Goal: Information Seeking & Learning: Learn about a topic

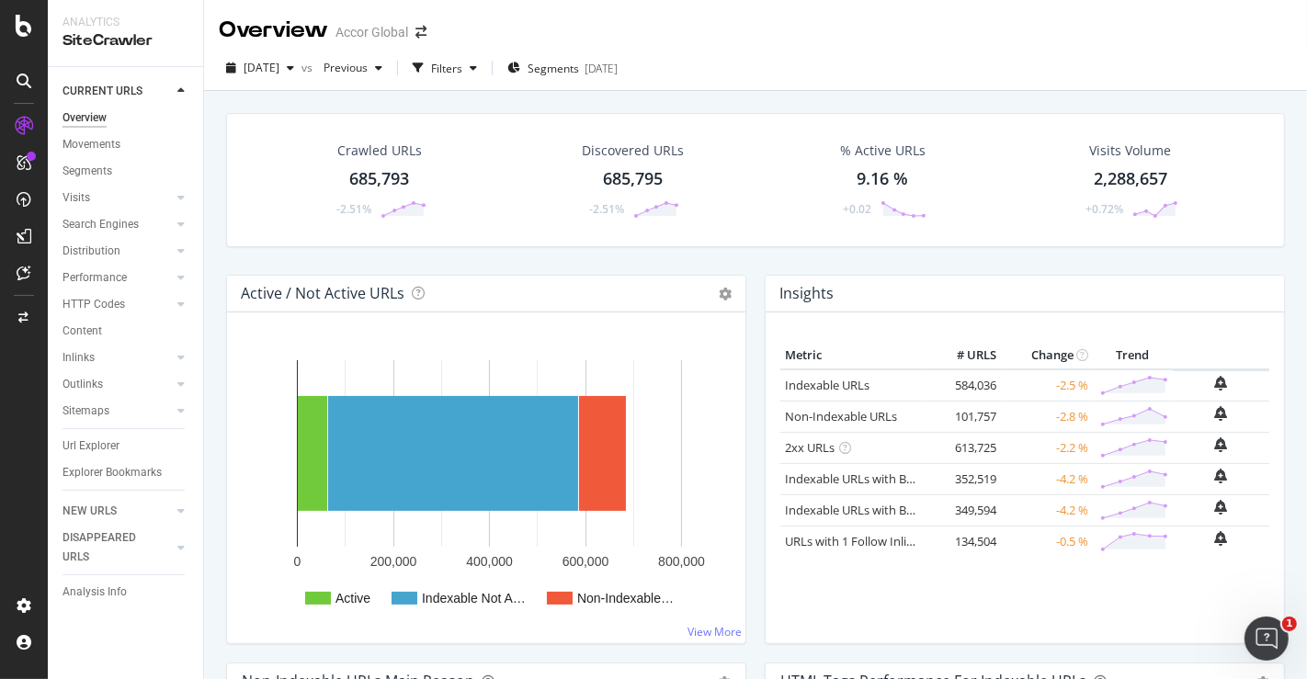
click at [388, 167] on div "685,793" at bounding box center [379, 179] width 60 height 24
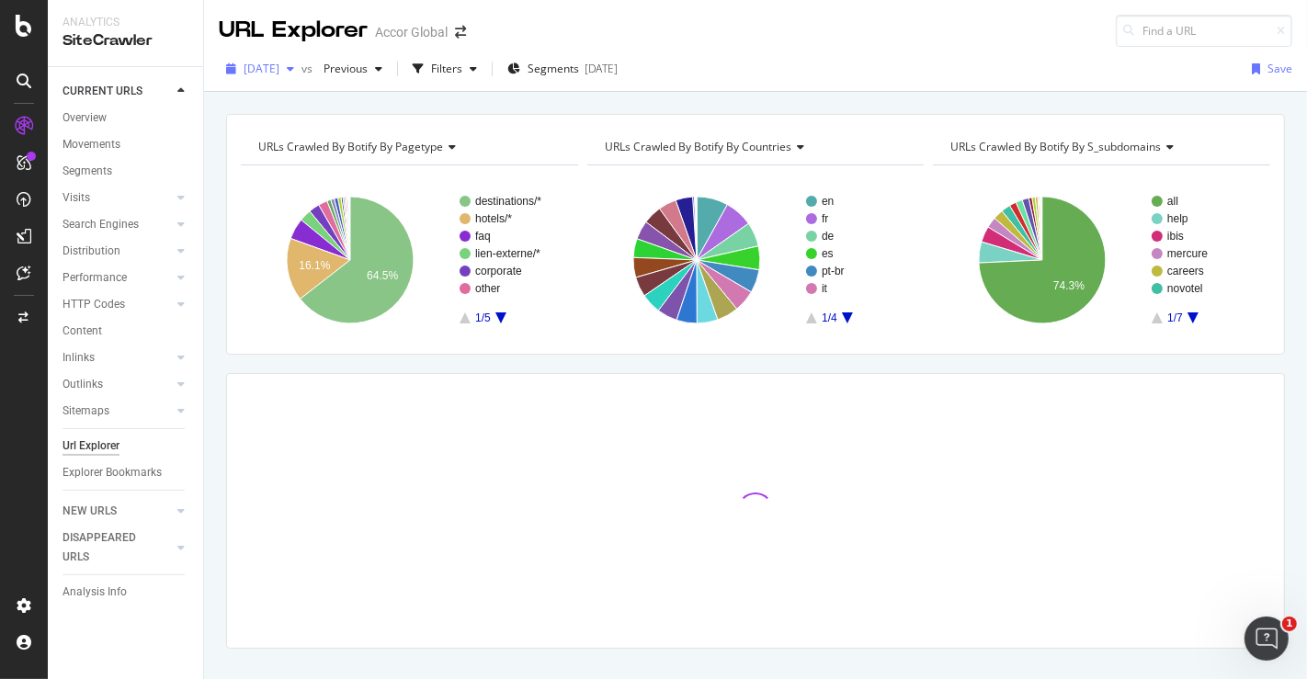
click at [279, 65] on span "[DATE]" at bounding box center [262, 69] width 36 height 16
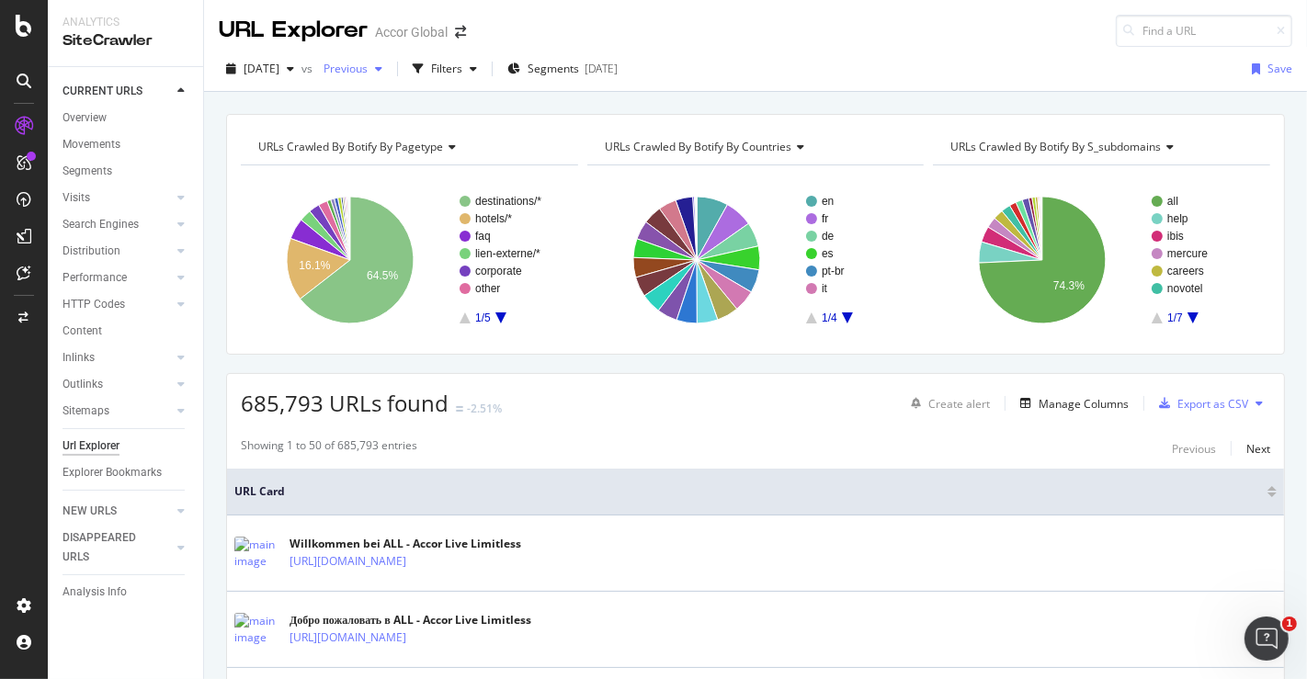
click at [368, 68] on span "Previous" at bounding box center [341, 69] width 51 height 16
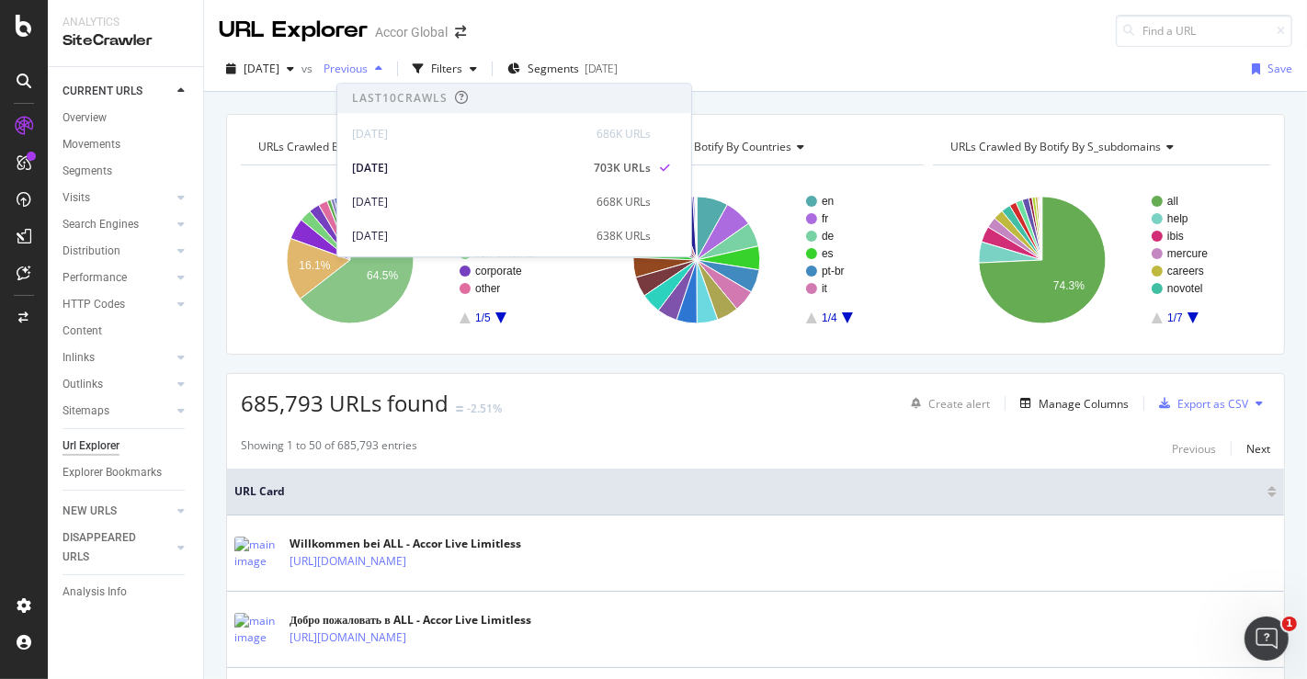
click at [368, 68] on span "Previous" at bounding box center [341, 69] width 51 height 16
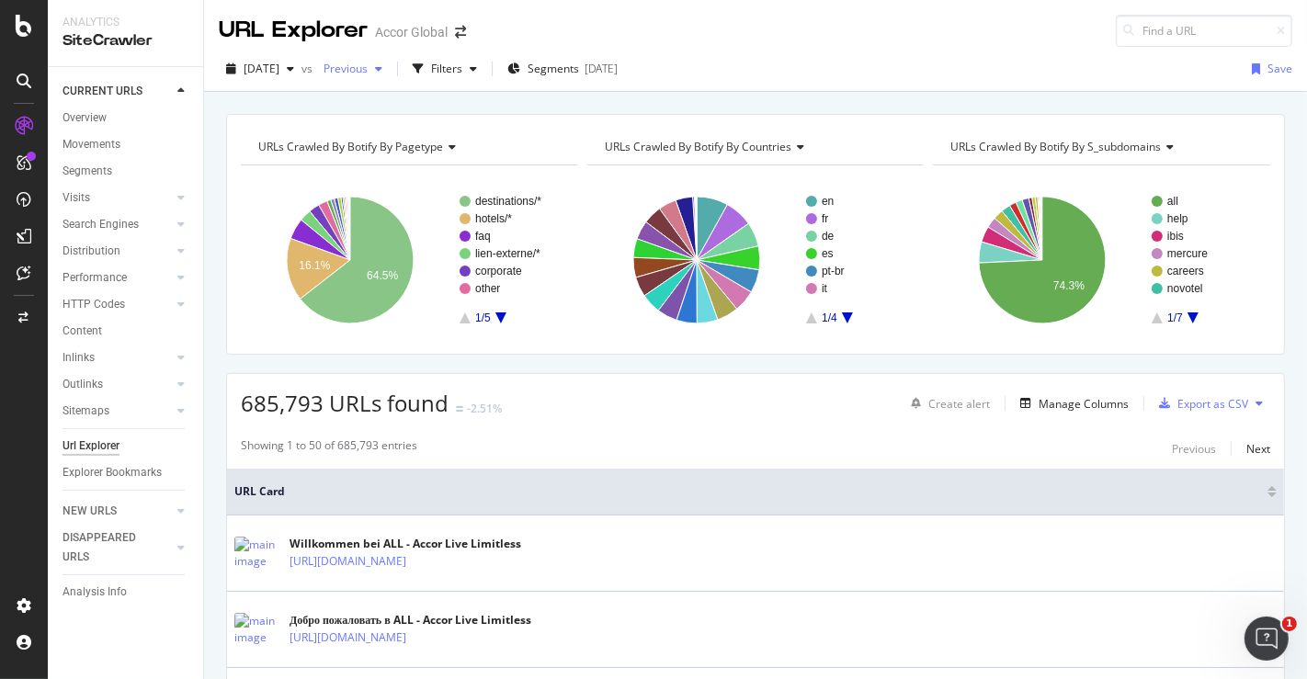
click at [368, 68] on span "Previous" at bounding box center [341, 69] width 51 height 16
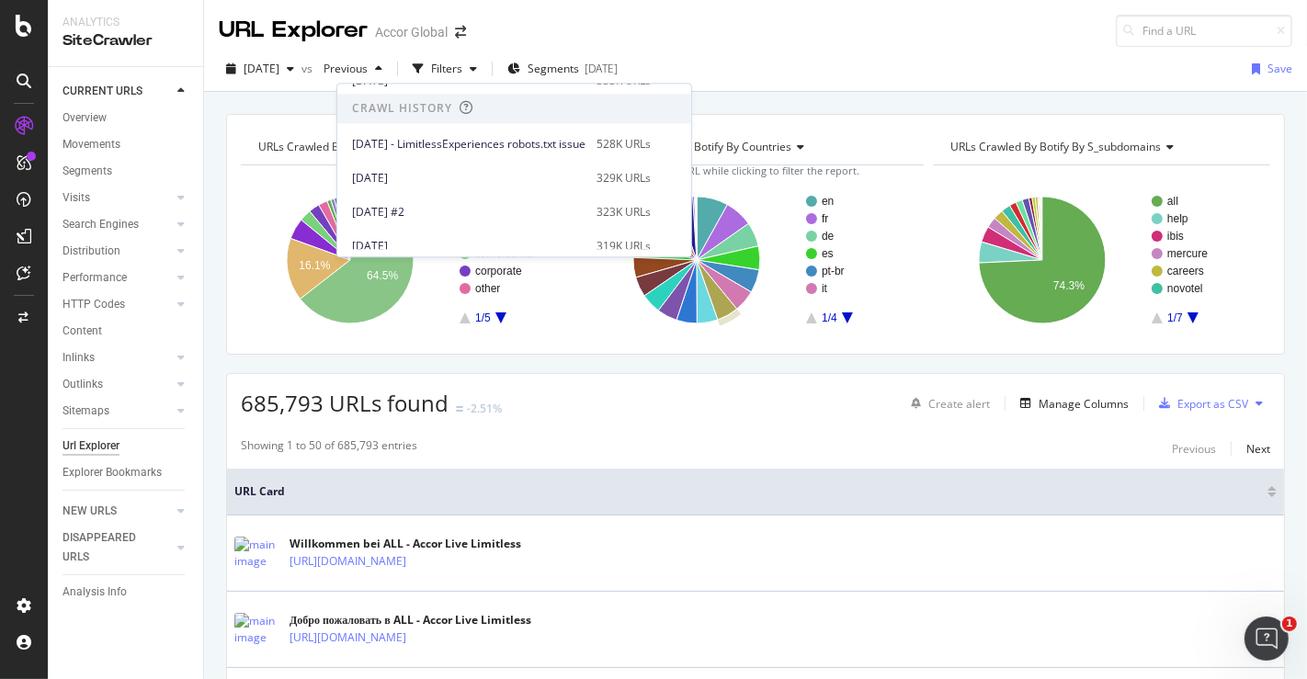
scroll to position [360, 0]
click at [488, 176] on div "[DATE]" at bounding box center [468, 177] width 233 height 17
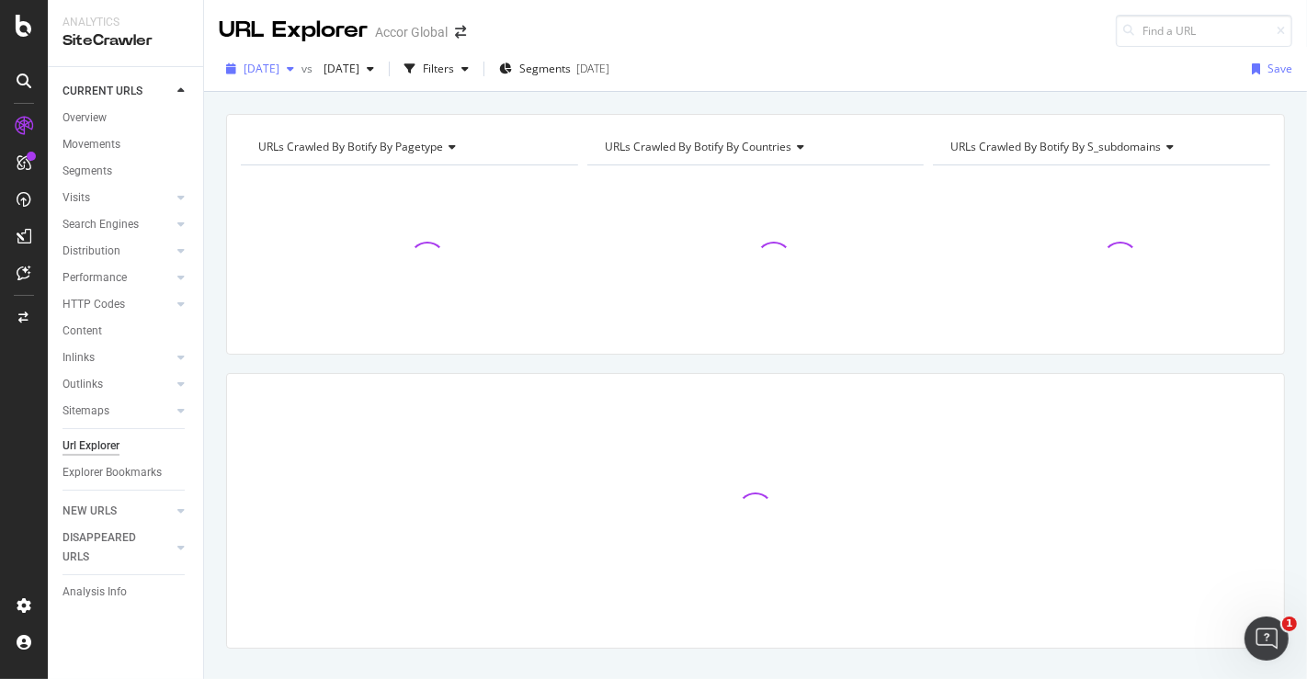
click at [279, 64] on span "[DATE]" at bounding box center [262, 69] width 36 height 16
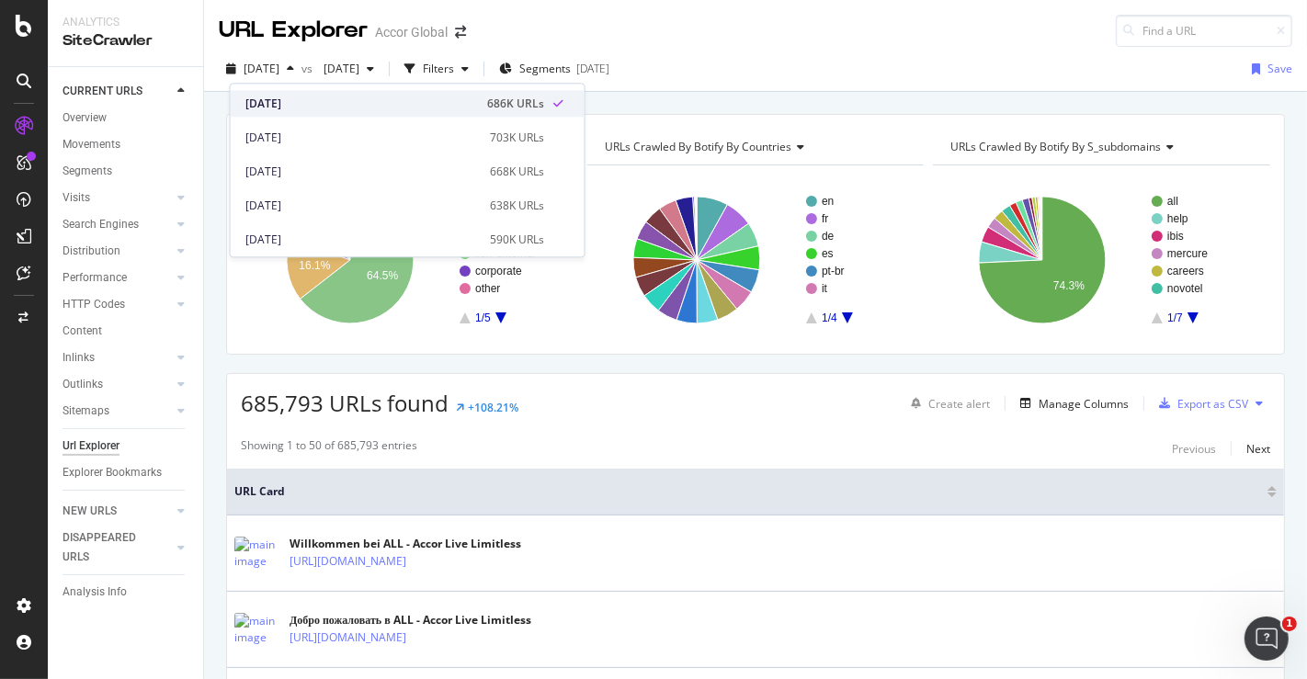
scroll to position [26, 0]
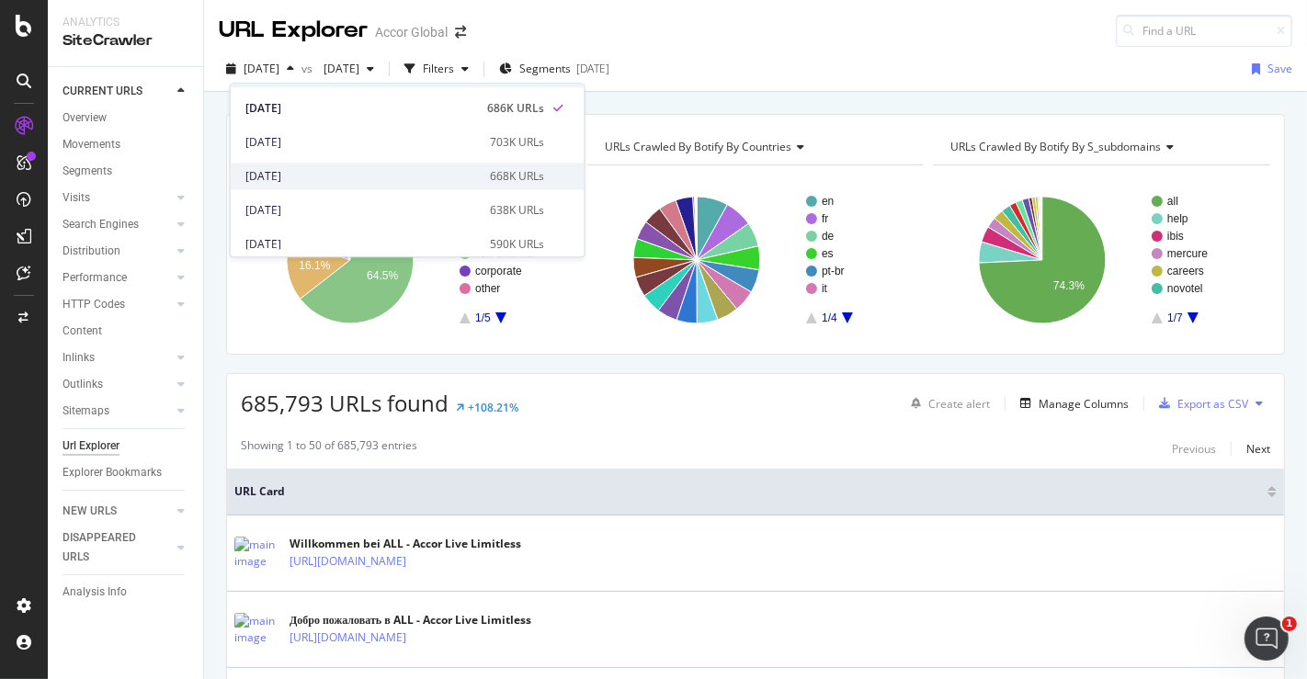
click at [453, 181] on div "[DATE]" at bounding box center [361, 176] width 233 height 17
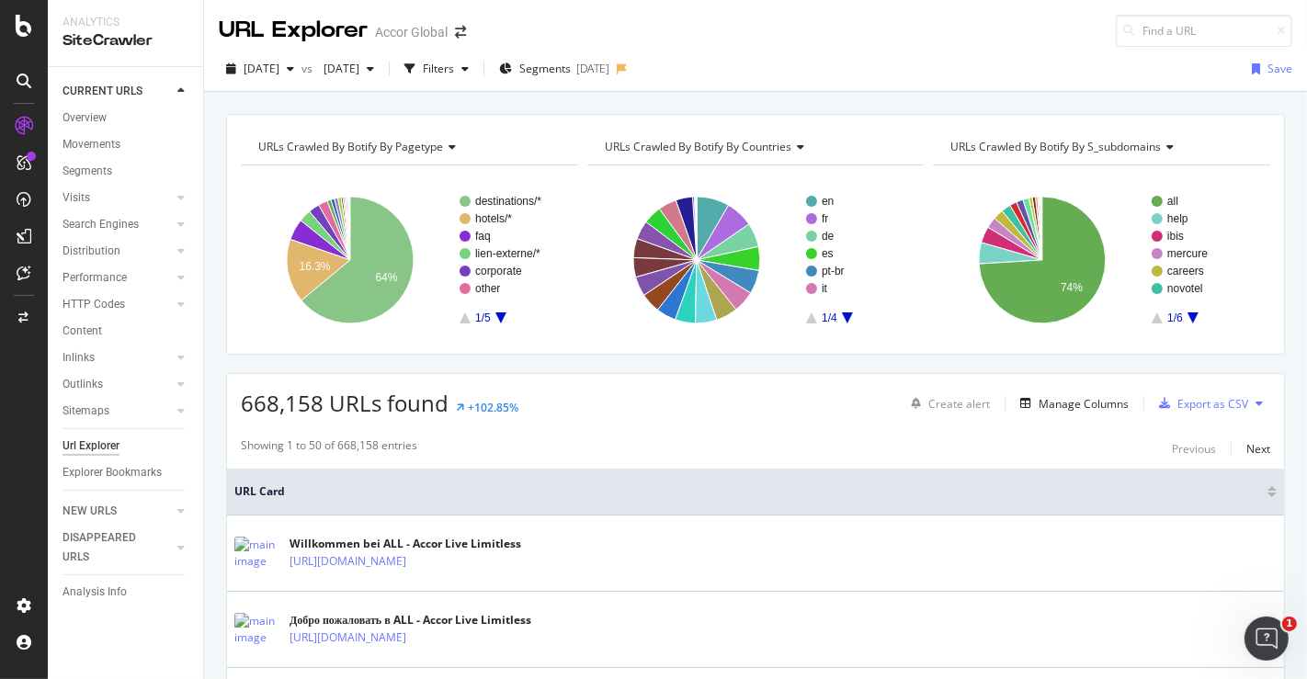
click at [511, 320] on rect "A chart." at bounding box center [508, 260] width 97 height 128
click at [504, 319] on rect "A chart." at bounding box center [508, 260] width 97 height 128
click at [500, 314] on icon "A chart." at bounding box center [500, 318] width 11 height 11
click at [106, 521] on div "NEW URLS" at bounding box center [133, 511] width 141 height 27
click at [109, 513] on div "NEW URLS" at bounding box center [90, 511] width 54 height 19
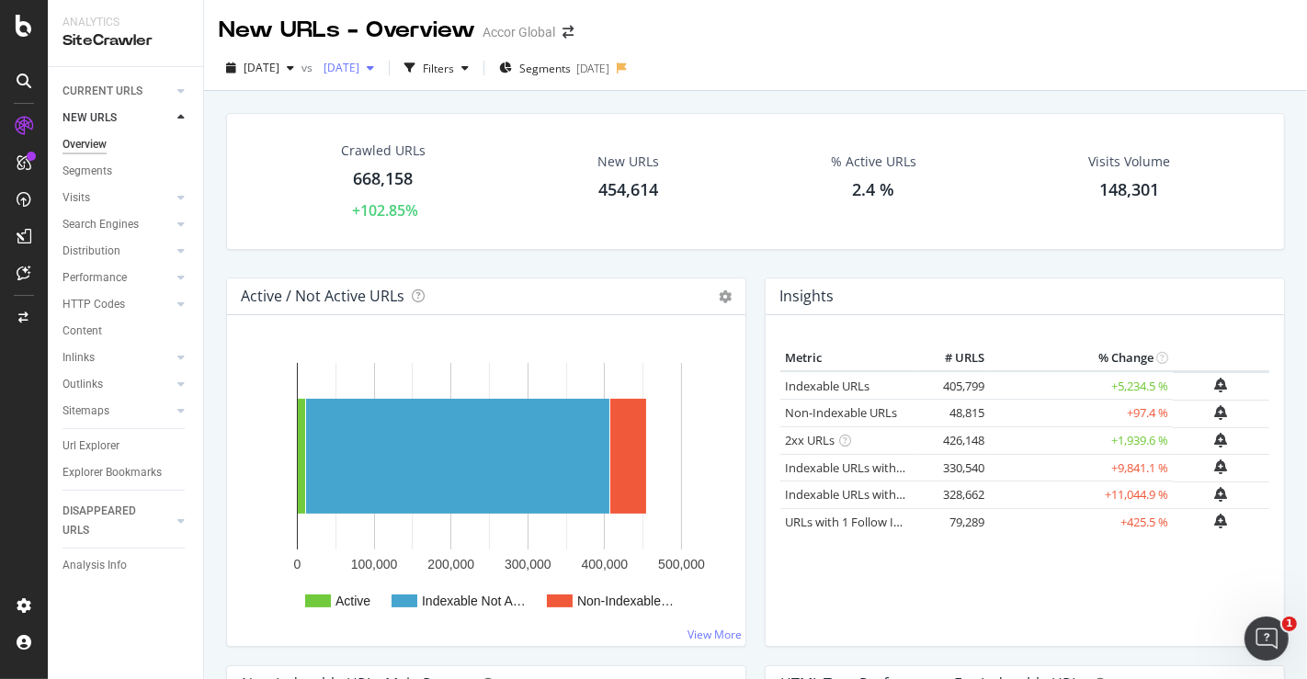
click at [359, 67] on span "[DATE]" at bounding box center [337, 68] width 43 height 16
click at [299, 121] on div "Crawled URLs 668,158 +102.85% New URLs 454,614 % Active URLs 2.4 % Visits Volum…" at bounding box center [755, 181] width 1059 height 137
click at [302, 77] on div "[DATE]" at bounding box center [260, 68] width 83 height 28
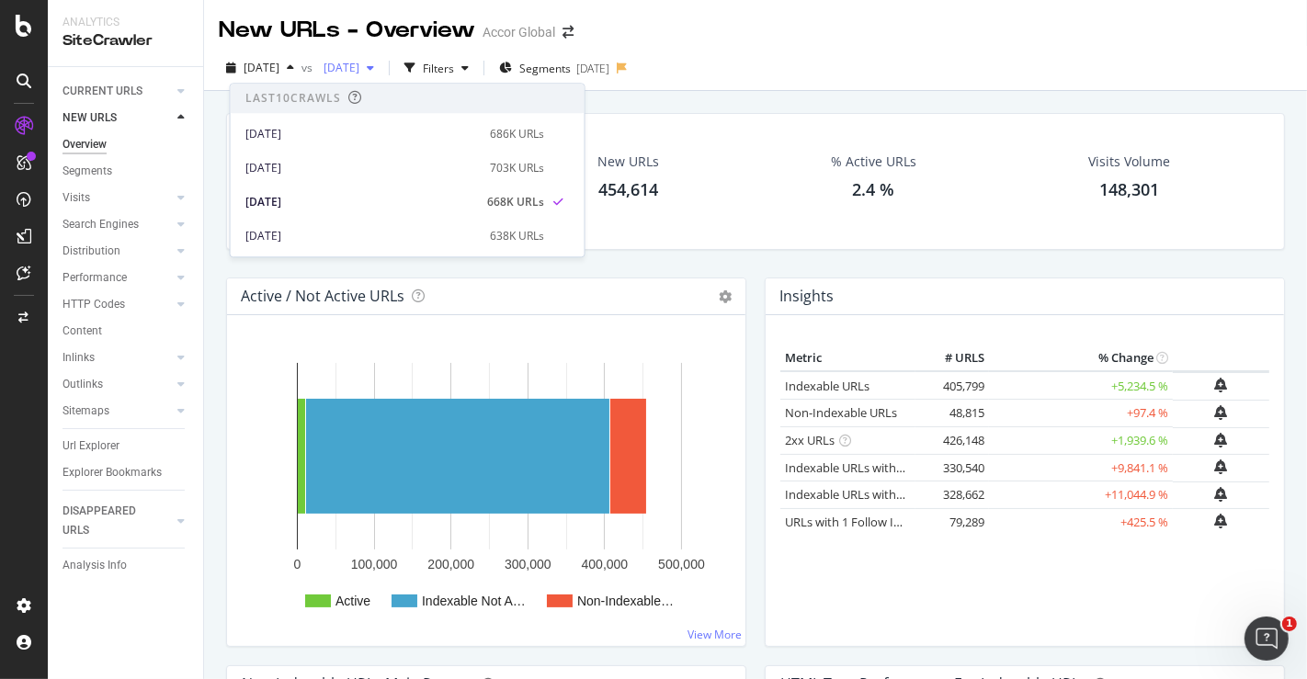
click at [359, 69] on span "[DATE]" at bounding box center [337, 68] width 43 height 16
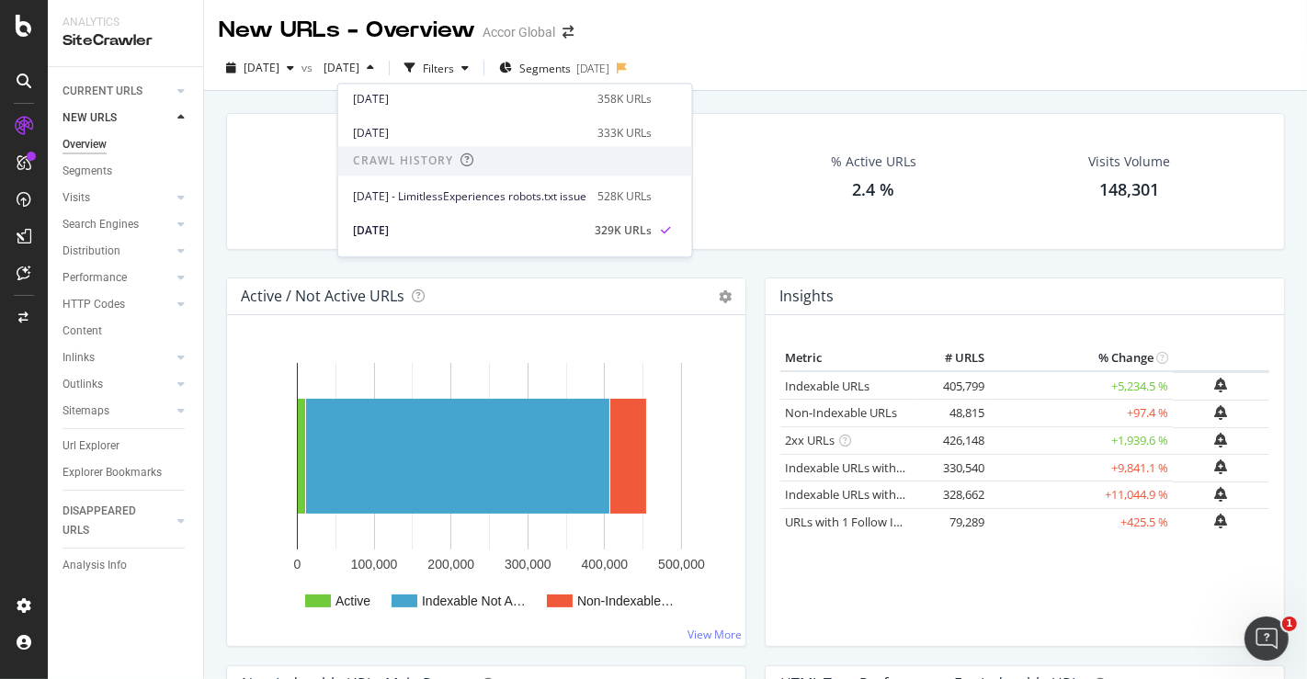
scroll to position [324, 0]
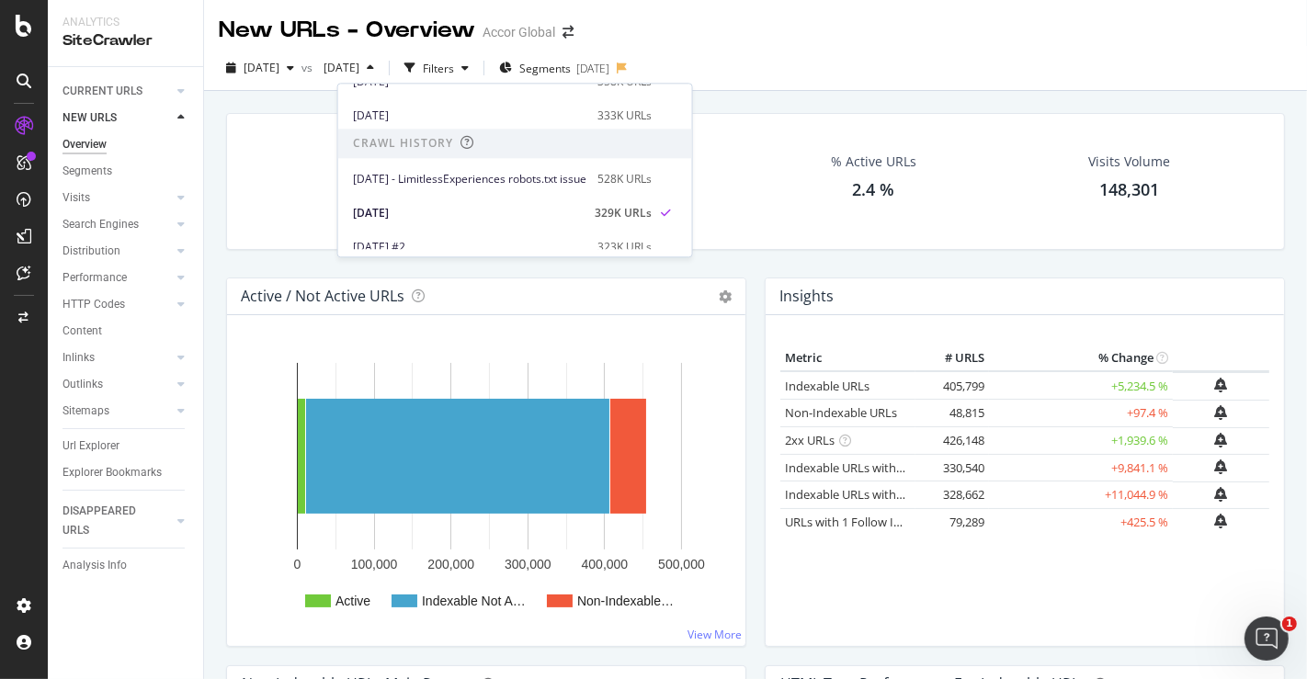
click at [270, 164] on div "Crawled URLs 668,158 +102.85%" at bounding box center [383, 181] width 256 height 98
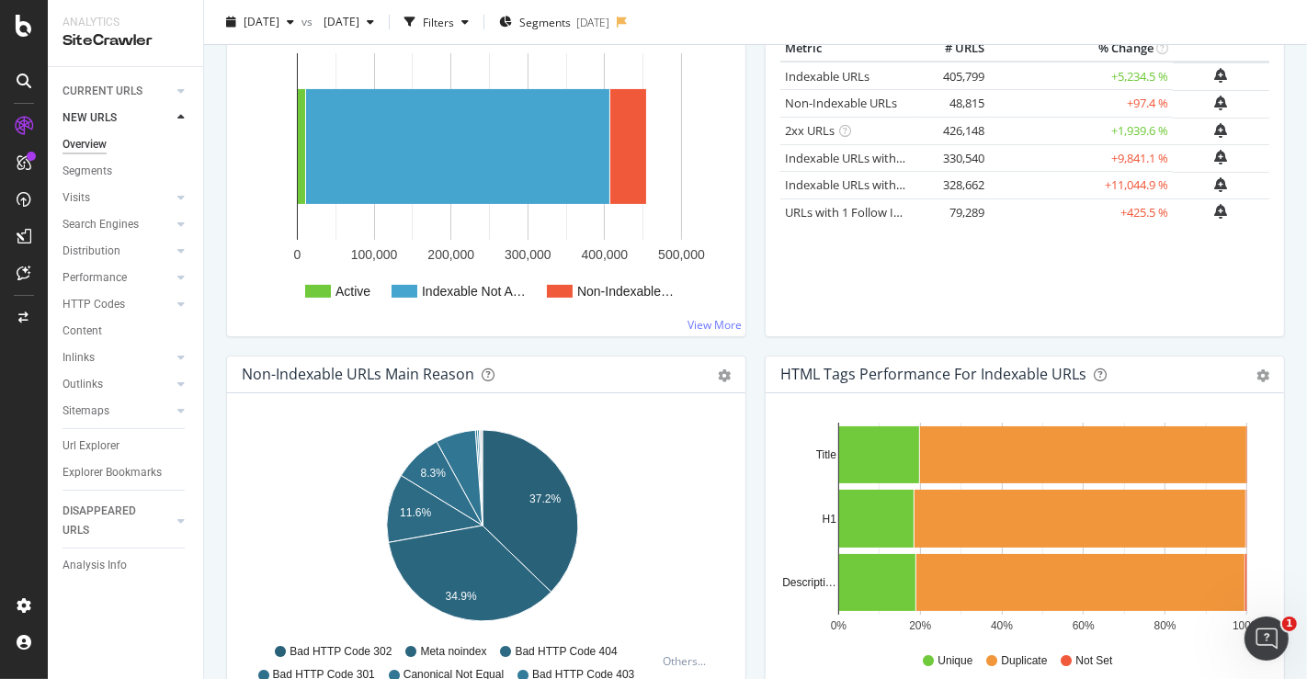
scroll to position [0, 0]
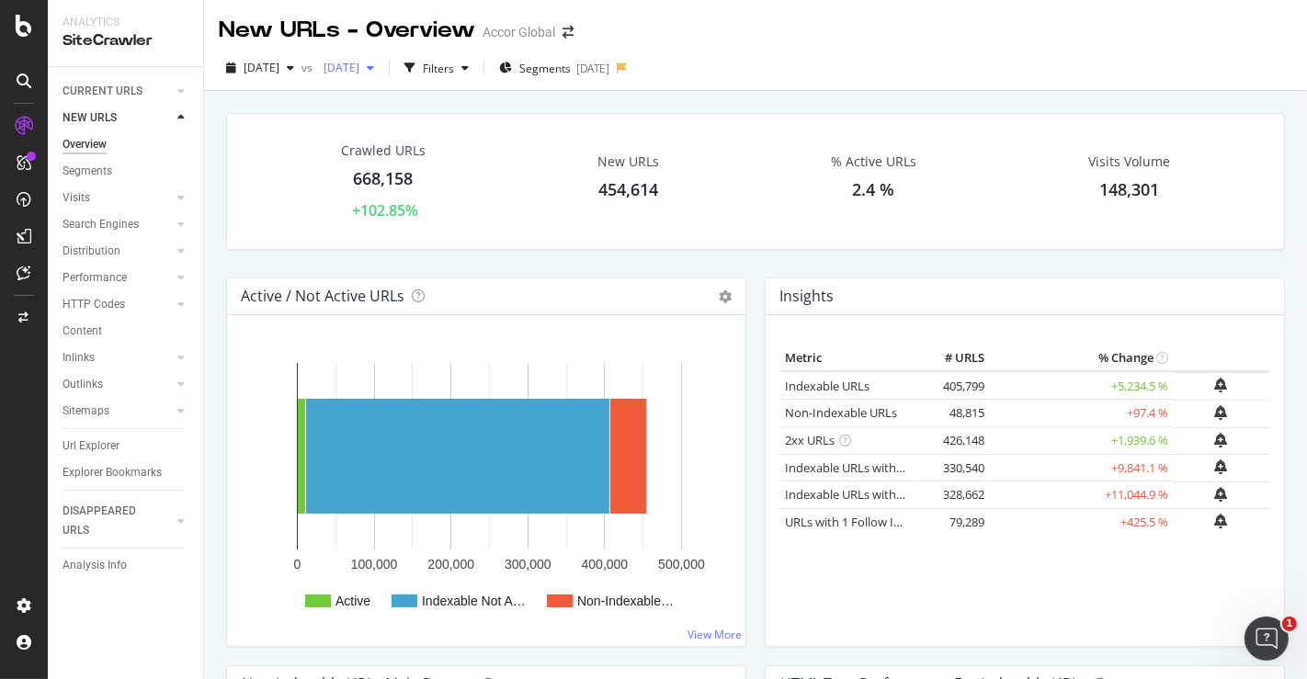
click at [359, 62] on span "[DATE]" at bounding box center [337, 68] width 43 height 16
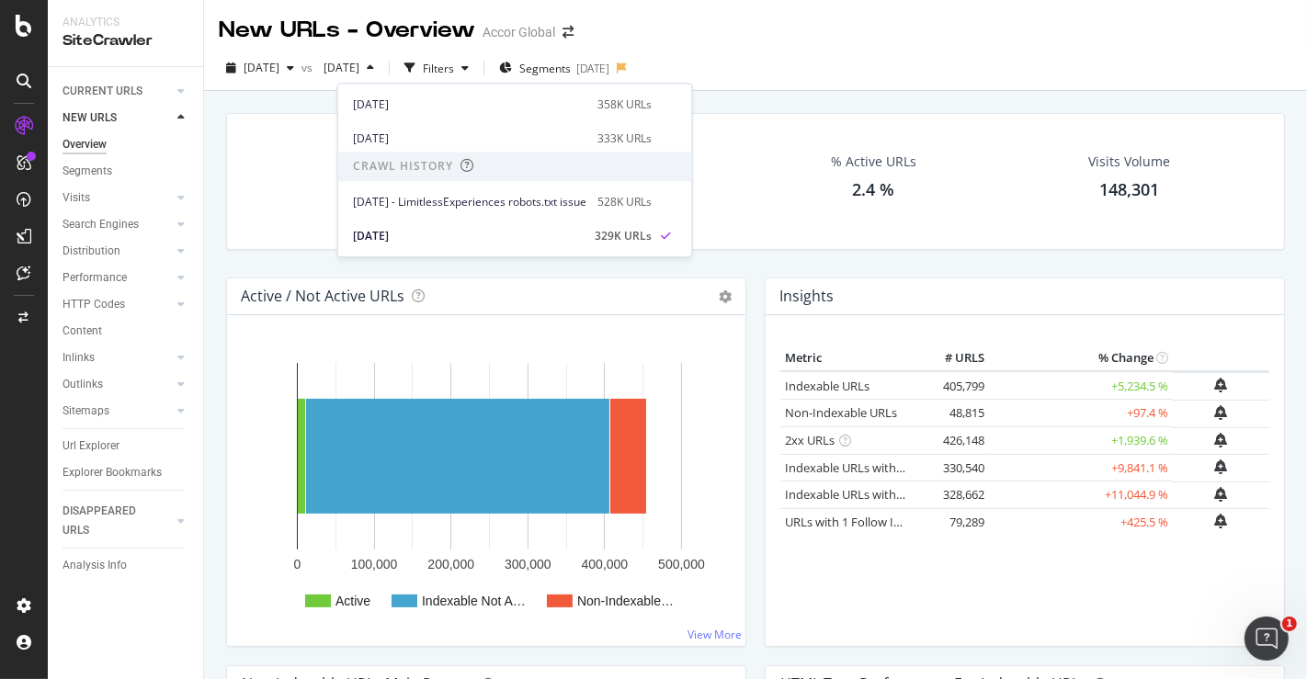
scroll to position [381, 0]
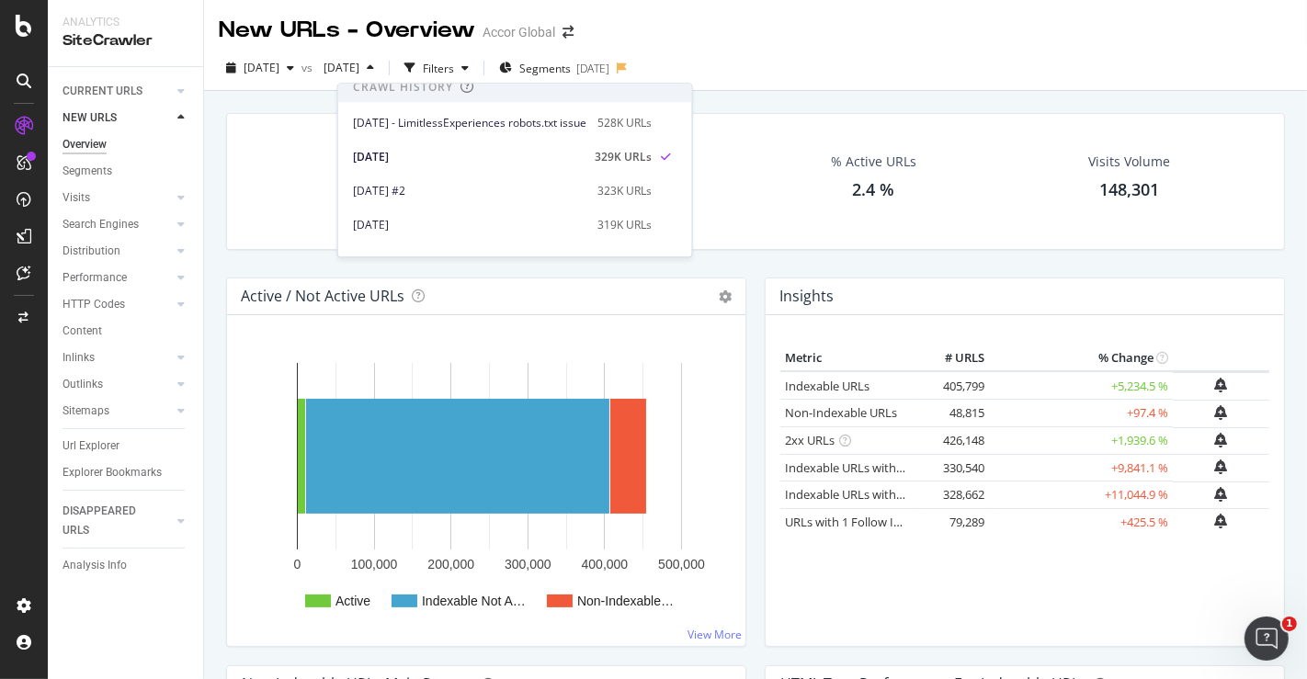
click at [450, 279] on div "Active / Not Active URLs Chart (by Value) Chart (by Percentage) Table Expand Ex…" at bounding box center [486, 297] width 518 height 37
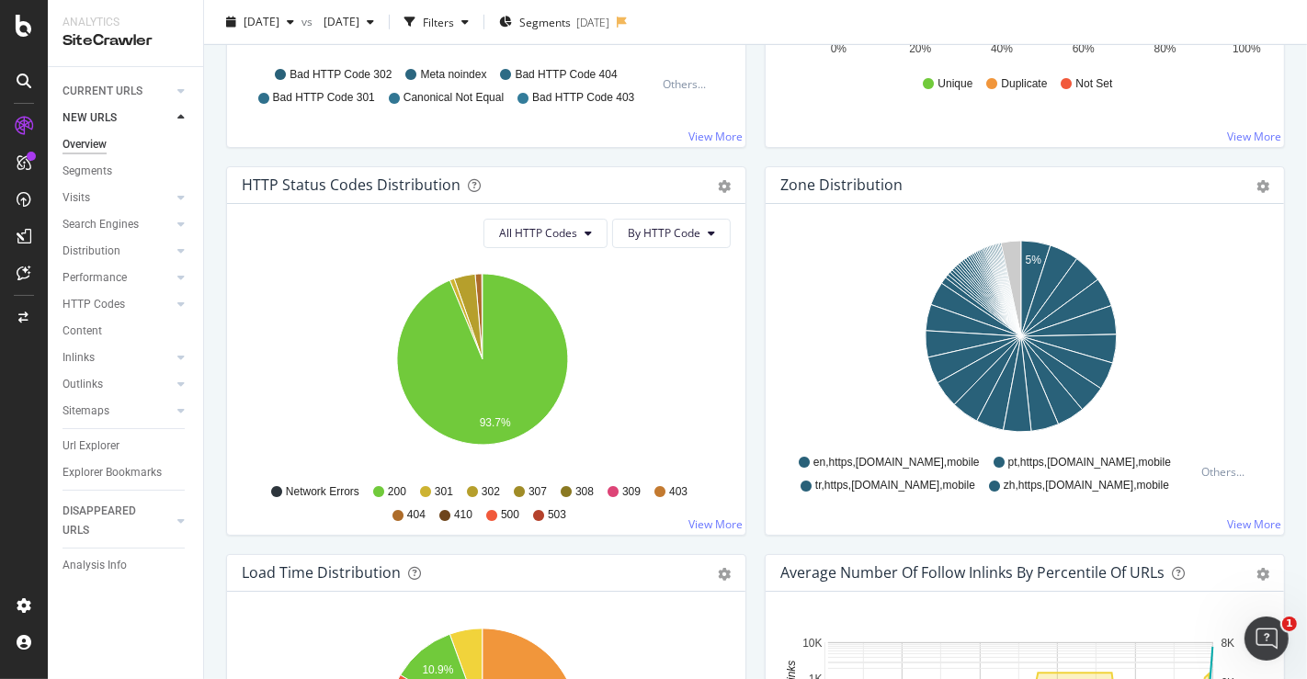
scroll to position [932, 0]
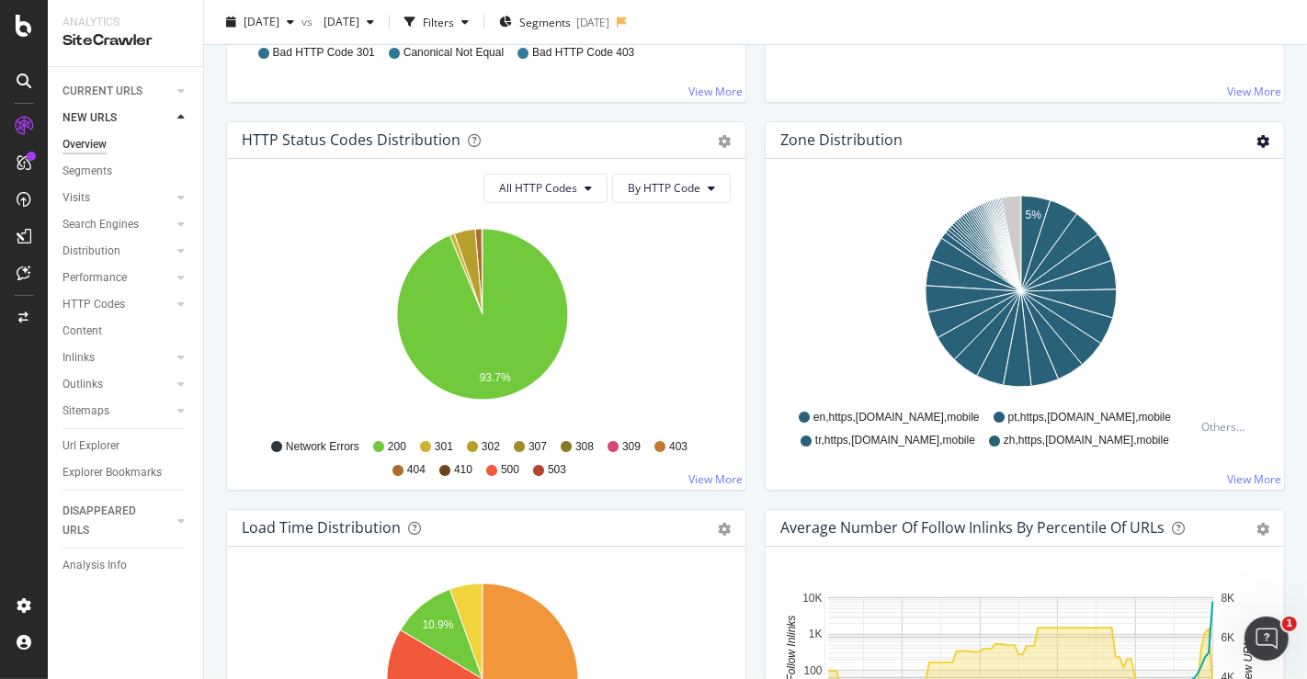
click at [1257, 141] on icon "gear" at bounding box center [1263, 141] width 13 height 13
click at [1165, 276] on span "Add to Custom Report" at bounding box center [1195, 279] width 158 height 25
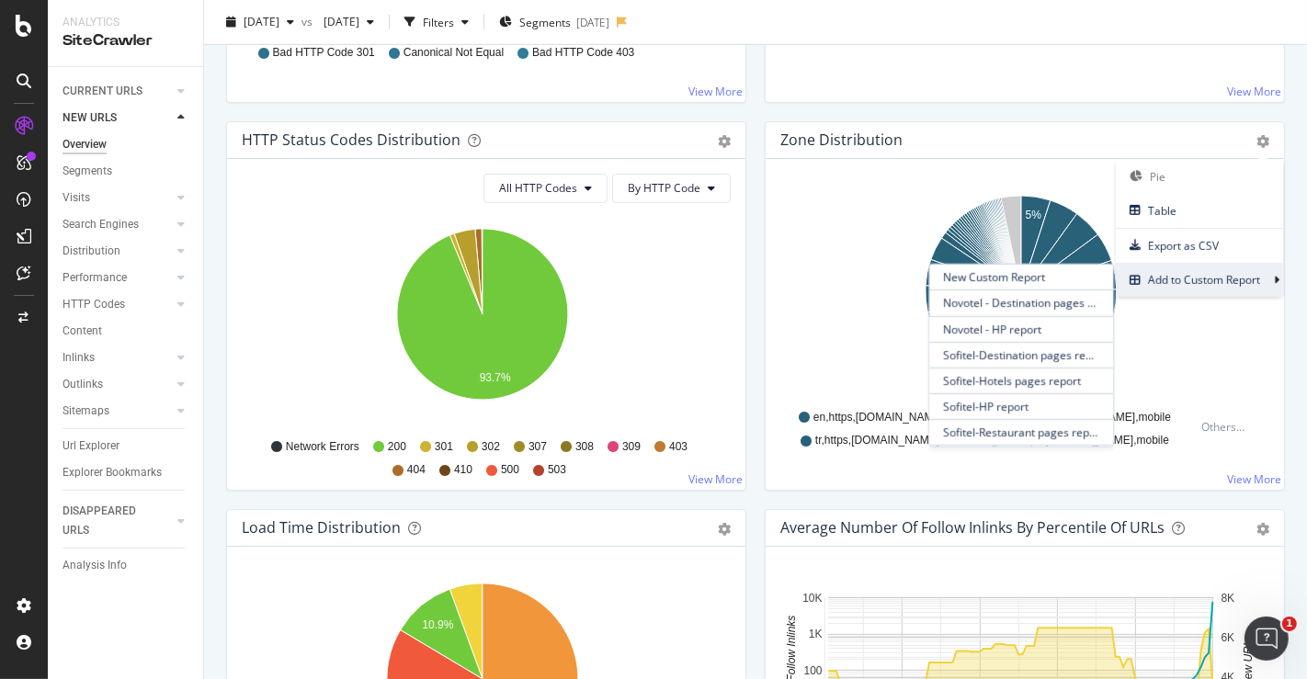
scroll to position [517, 0]
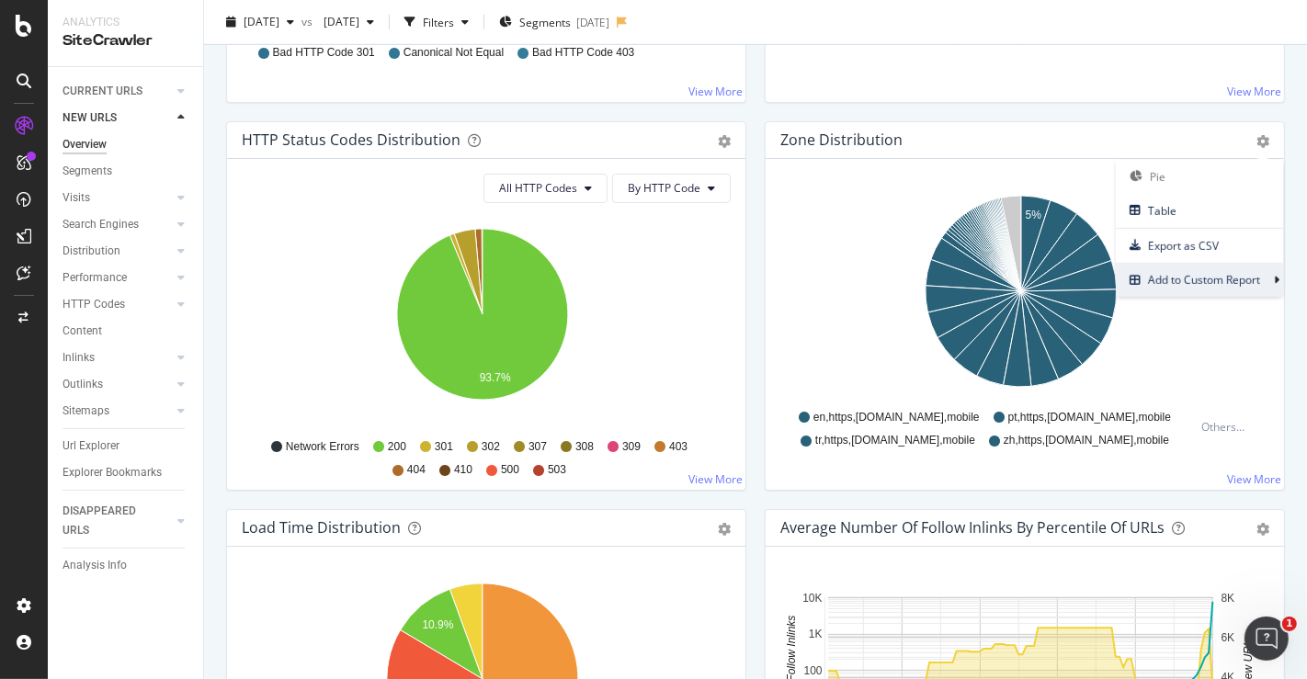
click at [766, 253] on div "Hold CTRL while clicking to filter the report. 5% Zone Crawled URLs en,https,[D…" at bounding box center [1025, 324] width 518 height 331
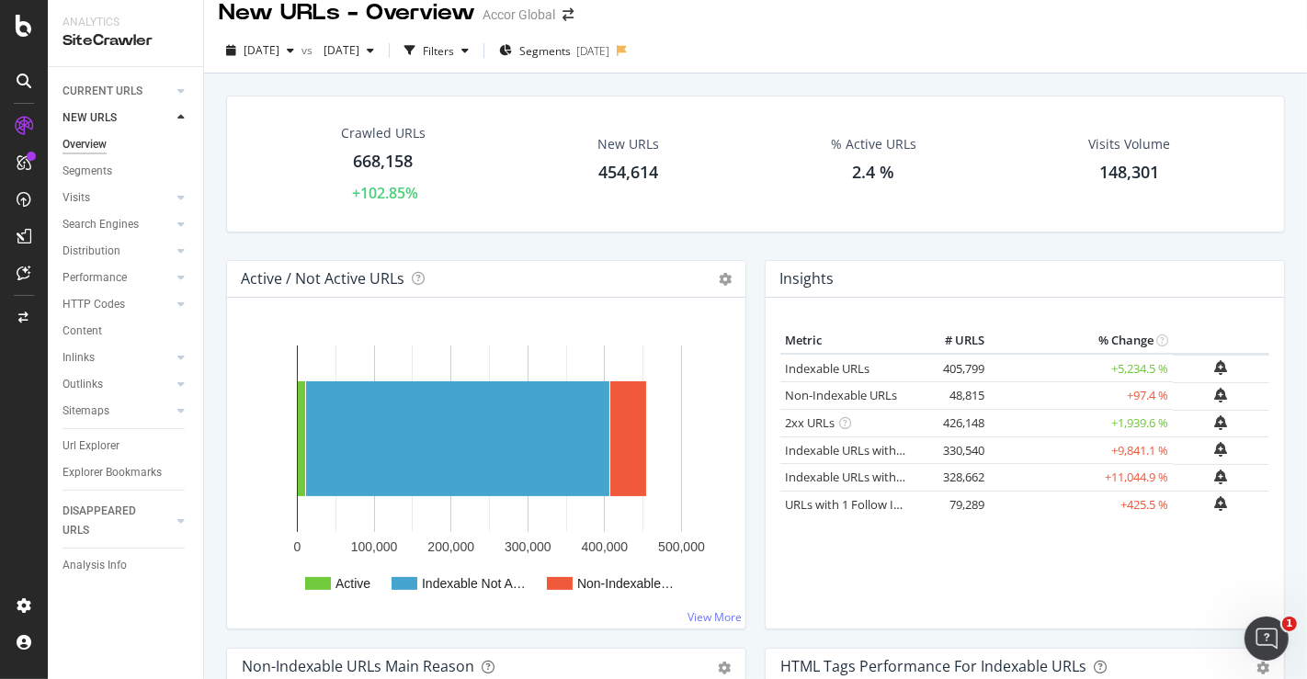
scroll to position [18, 0]
click at [454, 53] on div "Filters" at bounding box center [438, 50] width 31 height 16
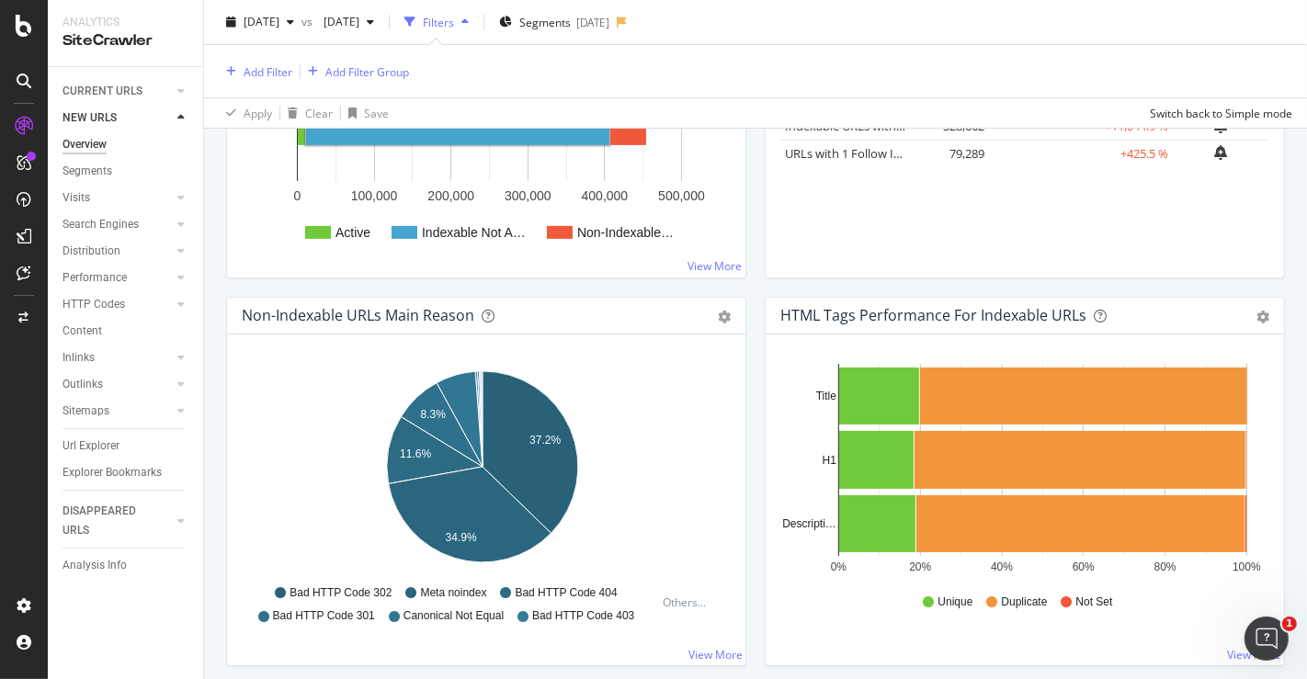
scroll to position [455, 0]
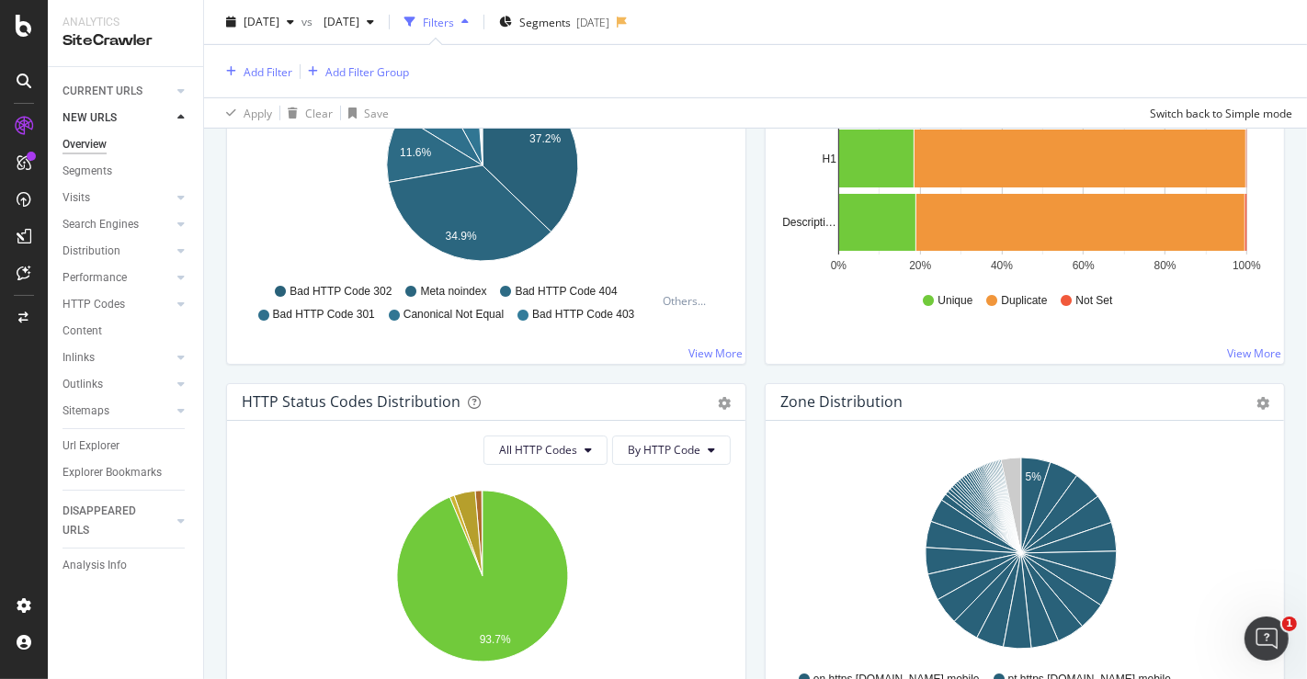
click at [883, 393] on div "Zone Distribution" at bounding box center [841, 402] width 122 height 18
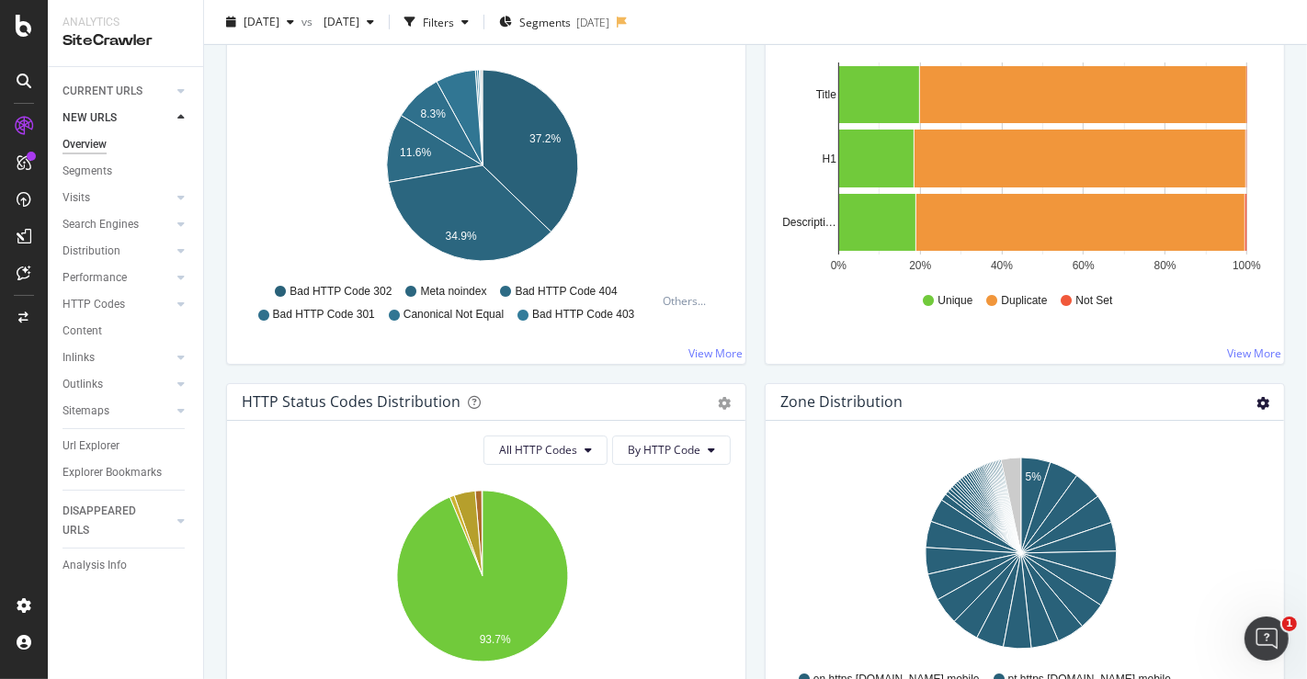
click at [1257, 397] on icon "gear" at bounding box center [1263, 403] width 13 height 13
click at [1008, 405] on div "Zone Distribution" at bounding box center [1004, 402] width 449 height 18
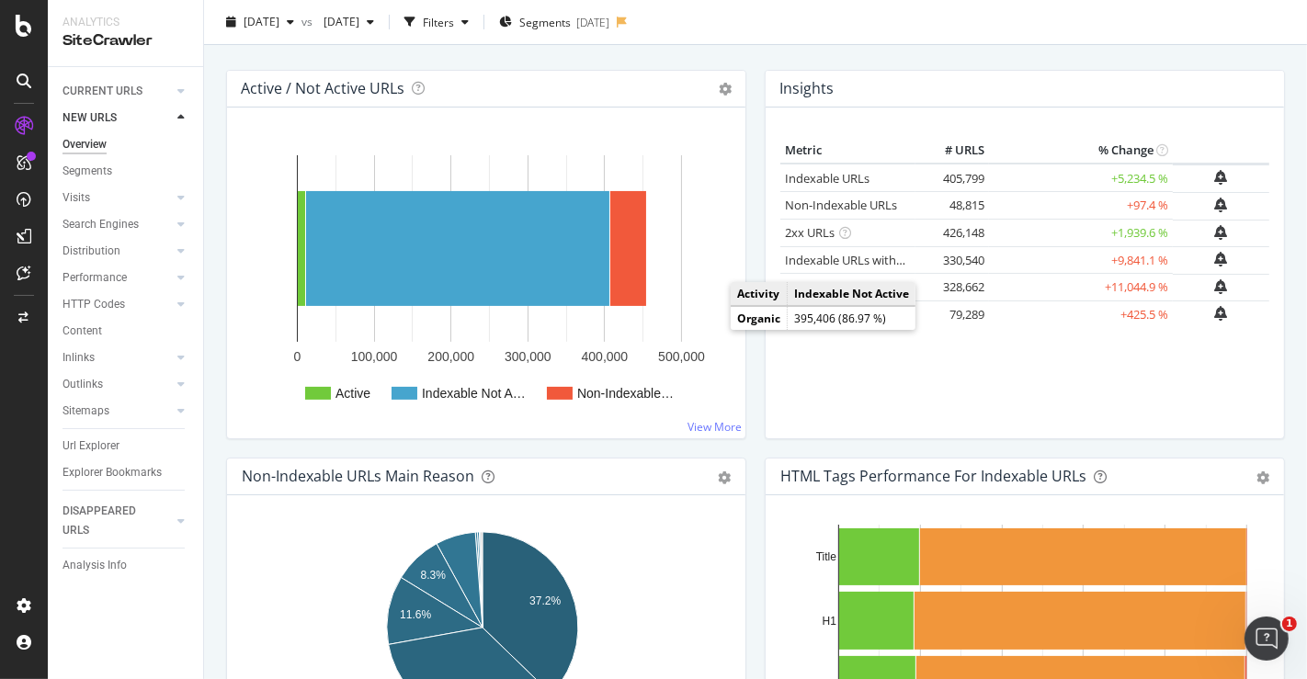
scroll to position [0, 0]
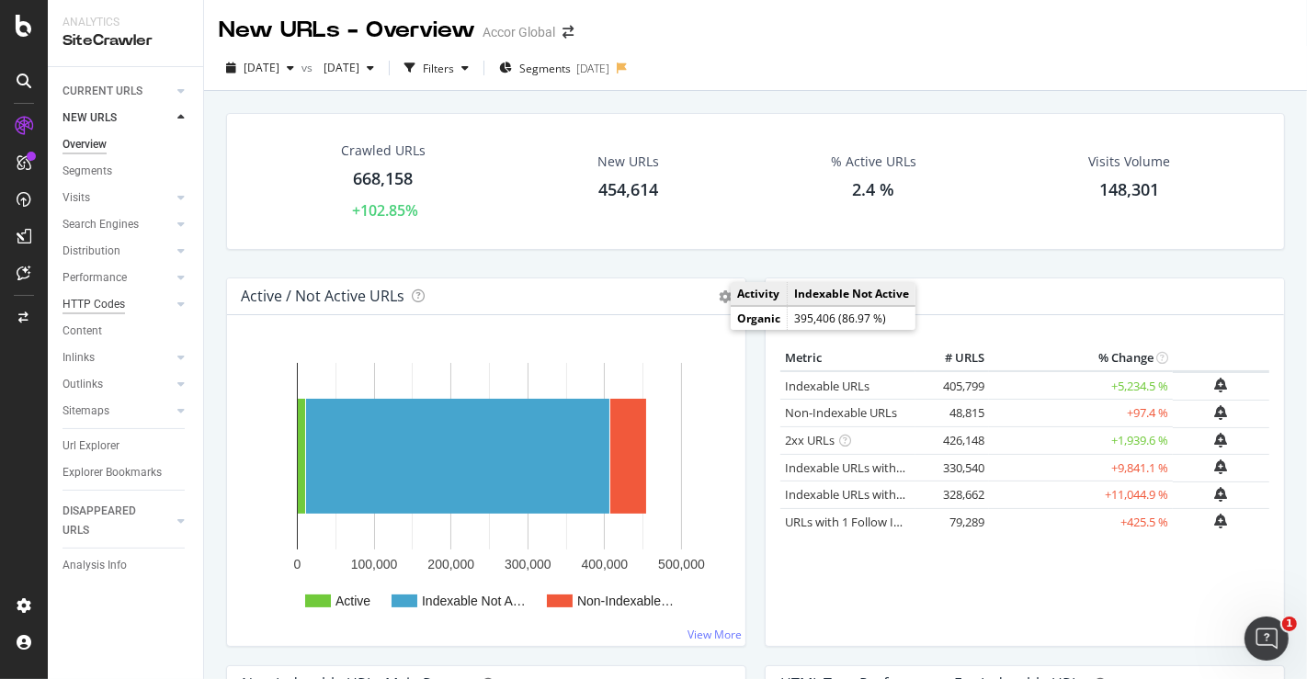
click at [114, 313] on div "HTTP Codes" at bounding box center [94, 304] width 63 height 19
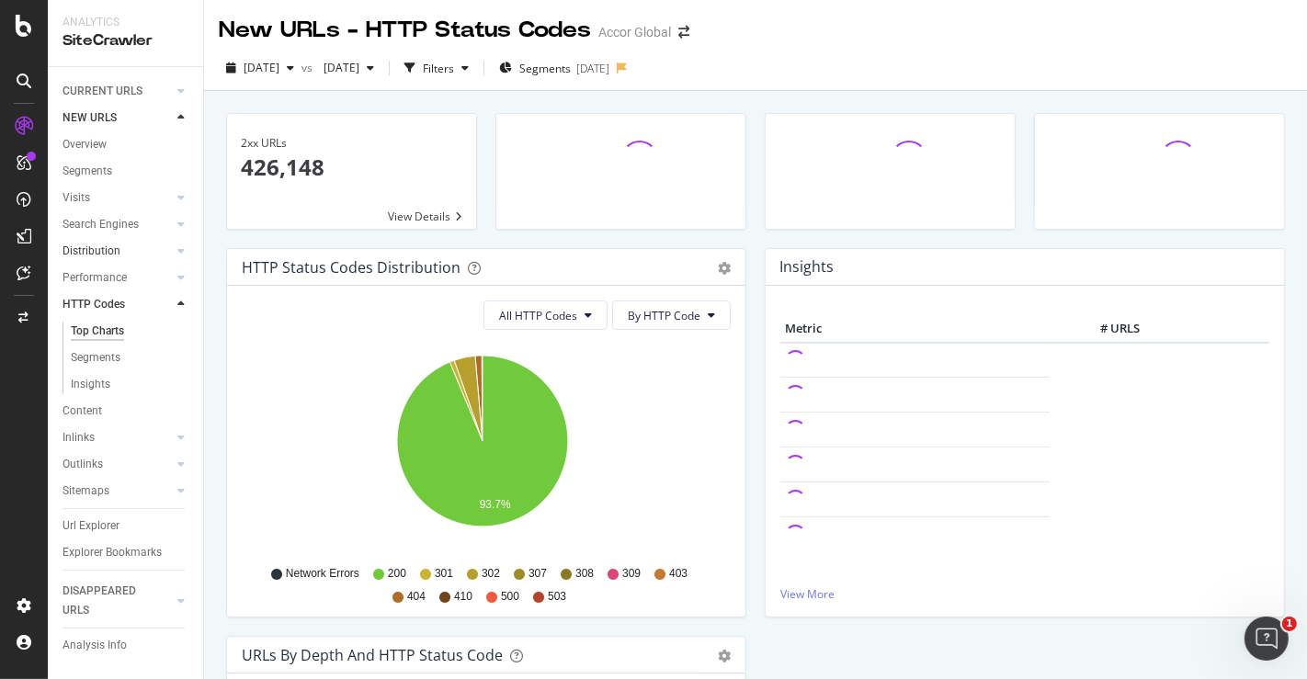
click at [126, 255] on link "Distribution" at bounding box center [117, 251] width 109 height 19
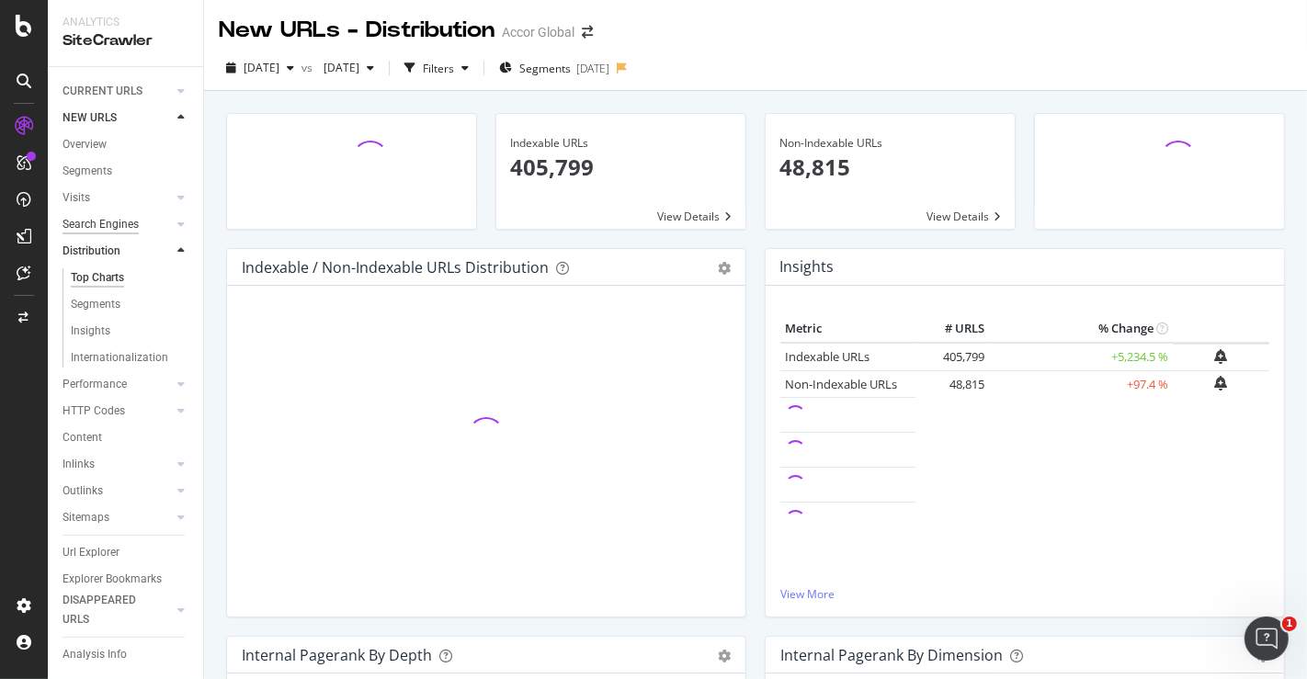
click at [135, 232] on div "Search Engines" at bounding box center [101, 224] width 76 height 19
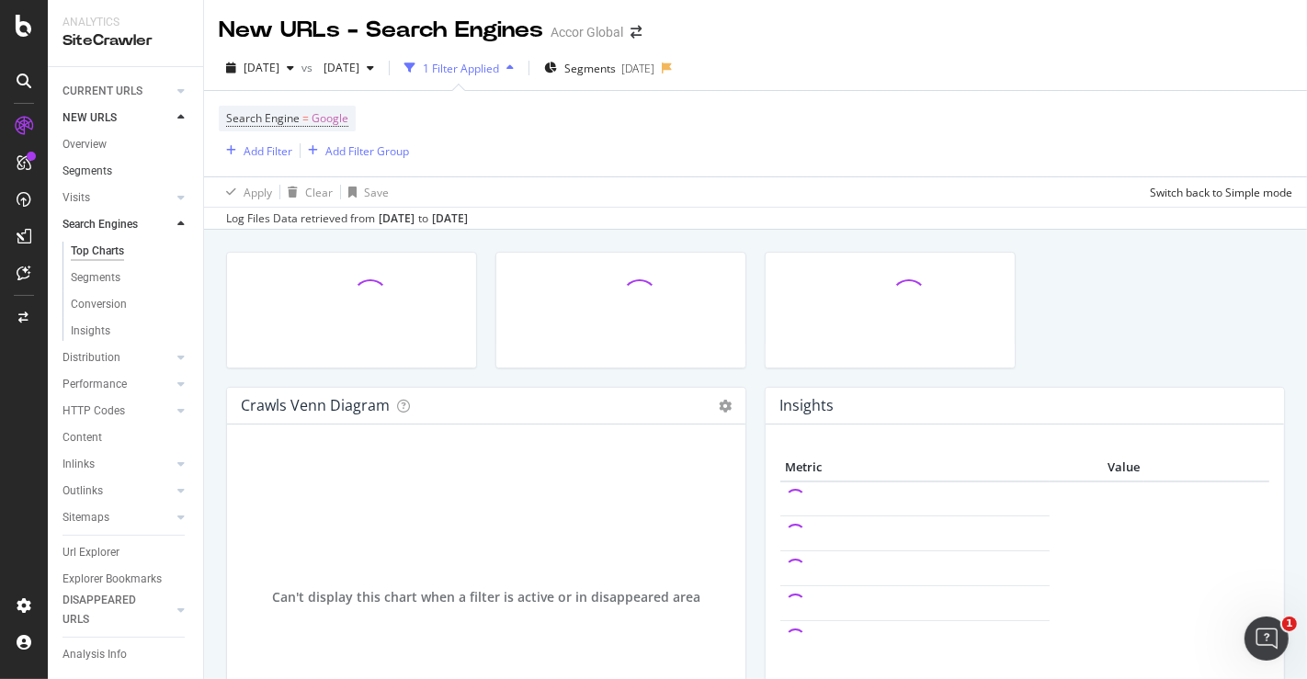
click at [126, 177] on link "Segments" at bounding box center [127, 171] width 128 height 19
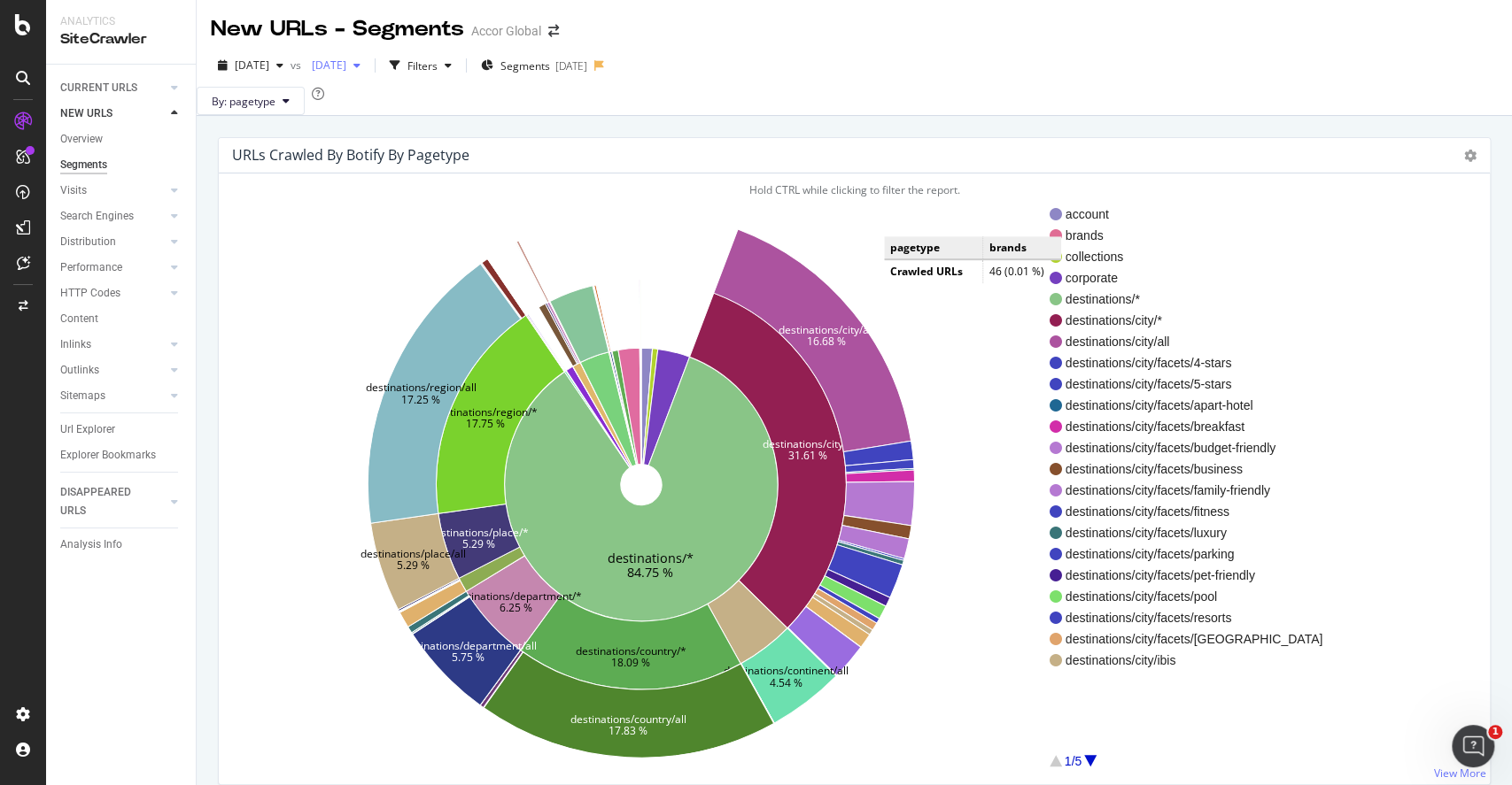
click at [367, 73] on div "[DATE]" at bounding box center [335, 65] width 63 height 27
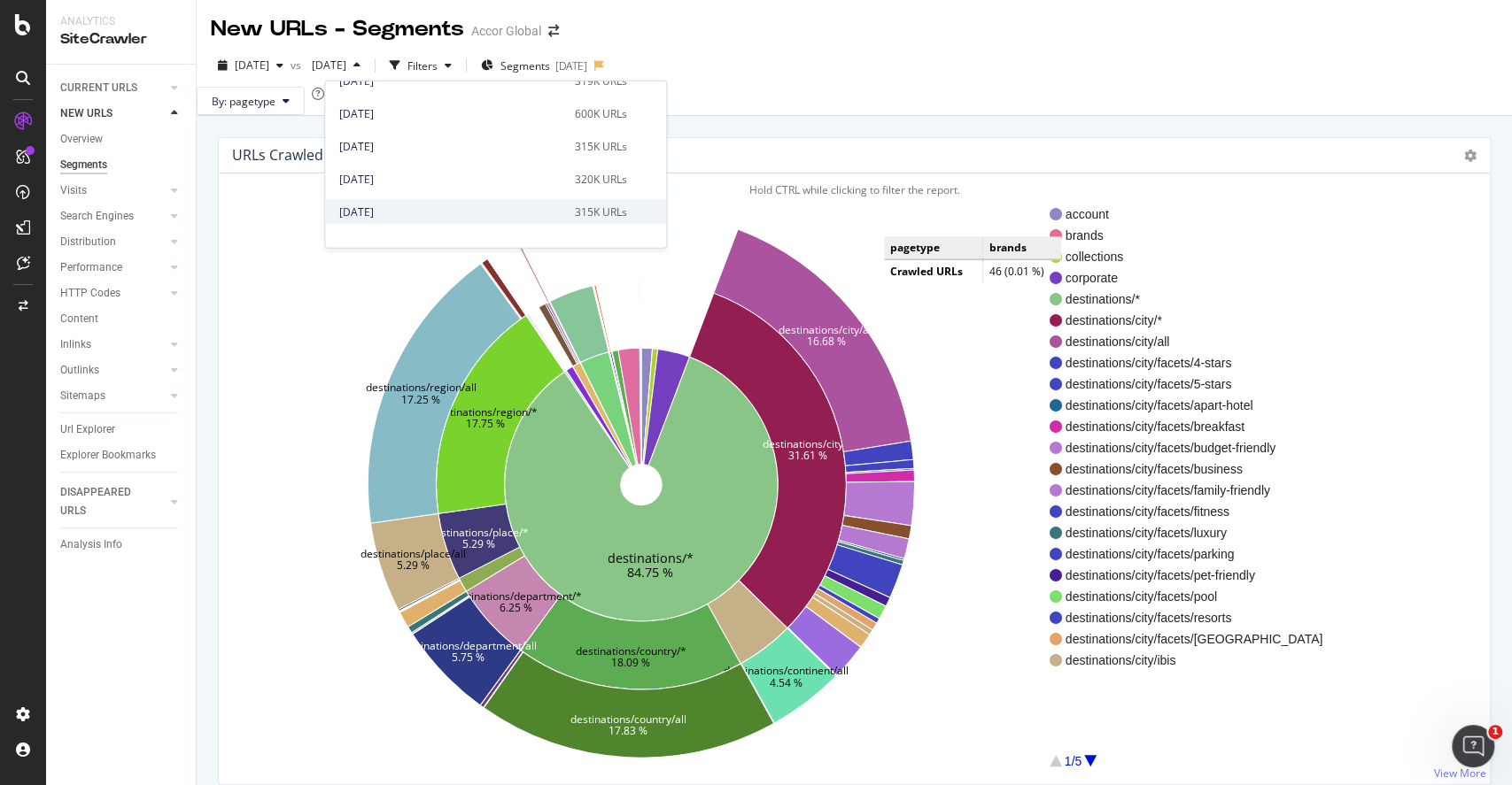
click at [472, 208] on div "[DATE]" at bounding box center [451, 211] width 225 height 16
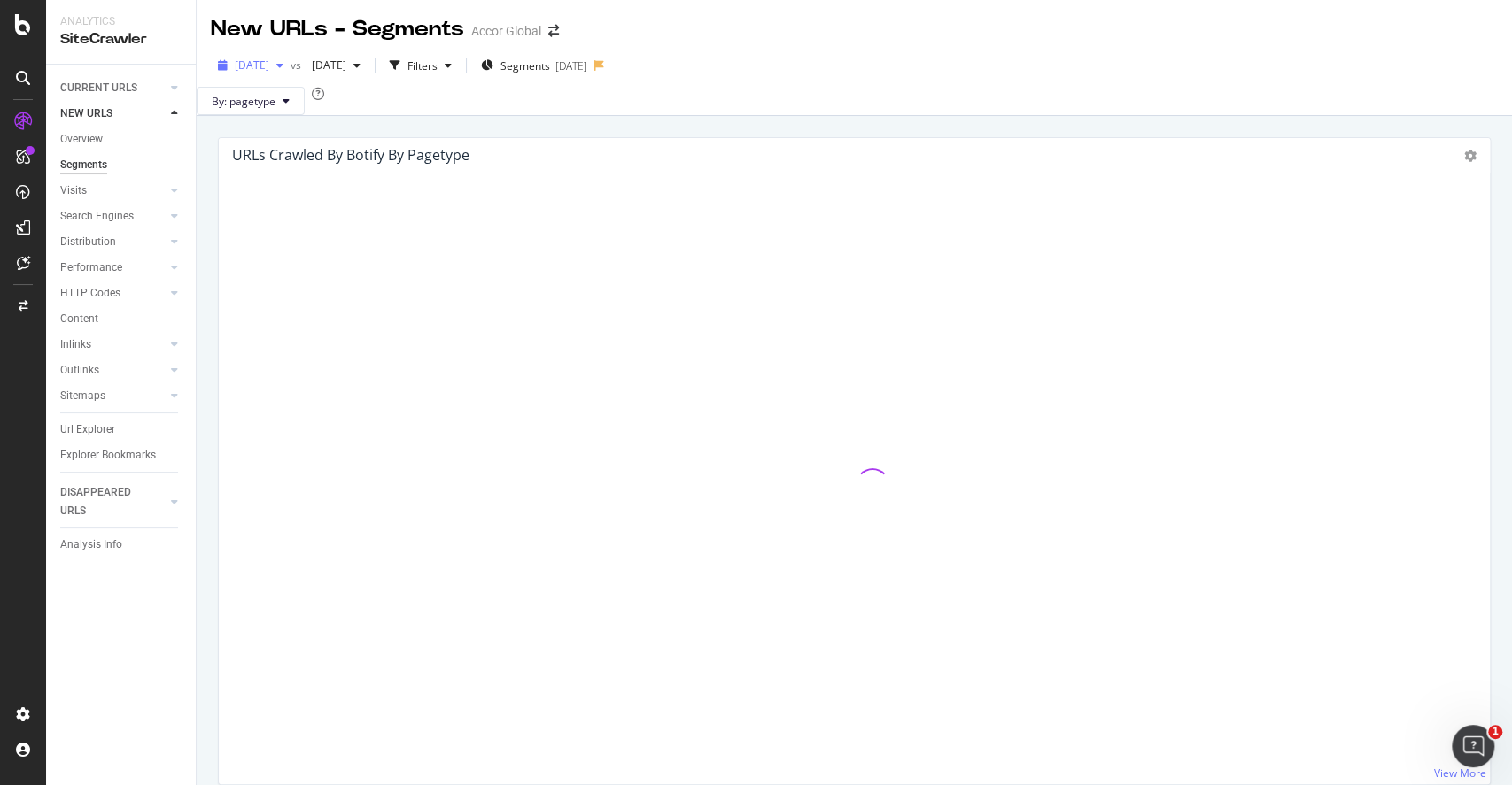
click at [269, 61] on span "[DATE]" at bounding box center [252, 65] width 35 height 15
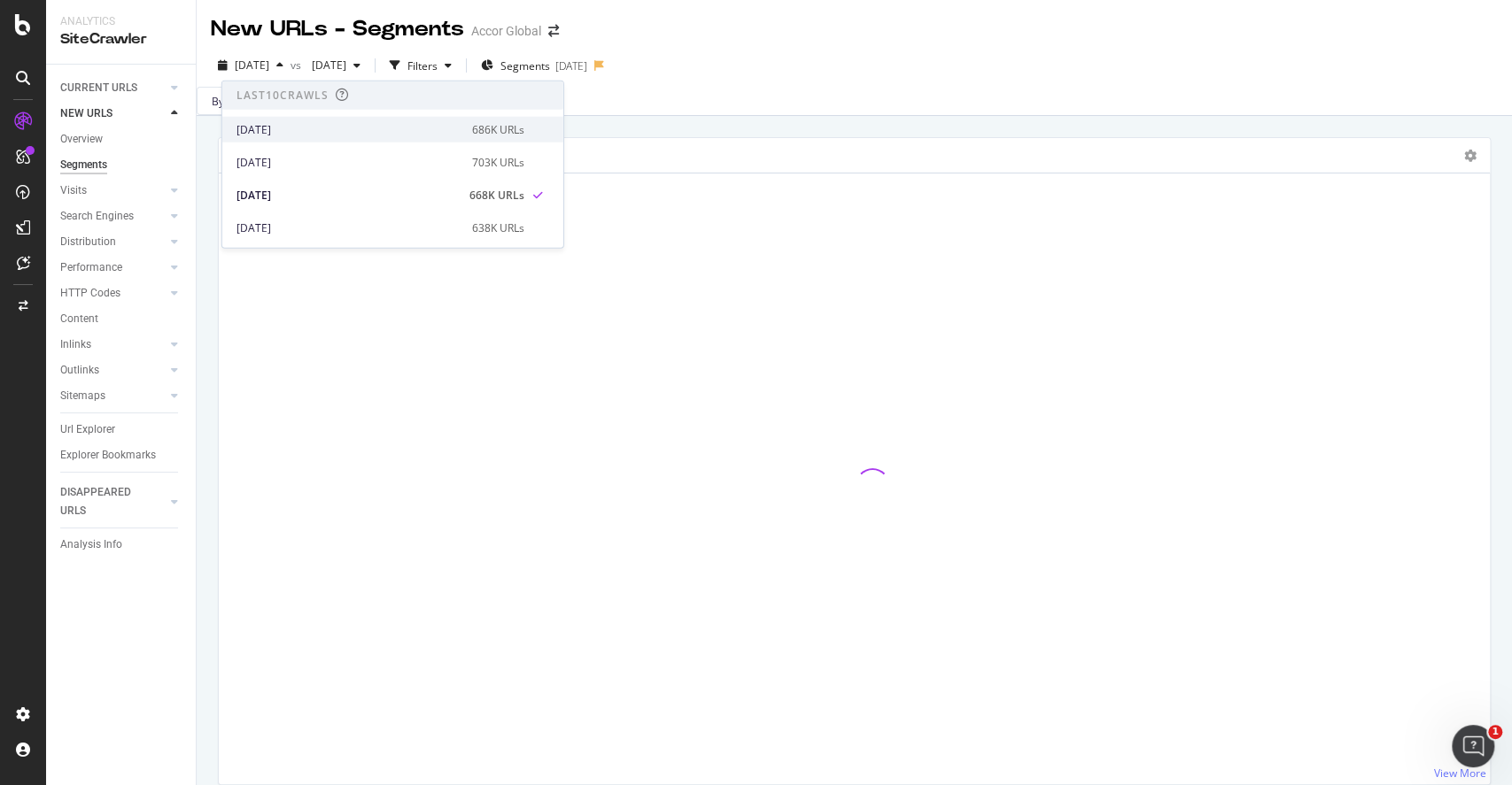
click at [314, 128] on div "[DATE]" at bounding box center [348, 129] width 225 height 16
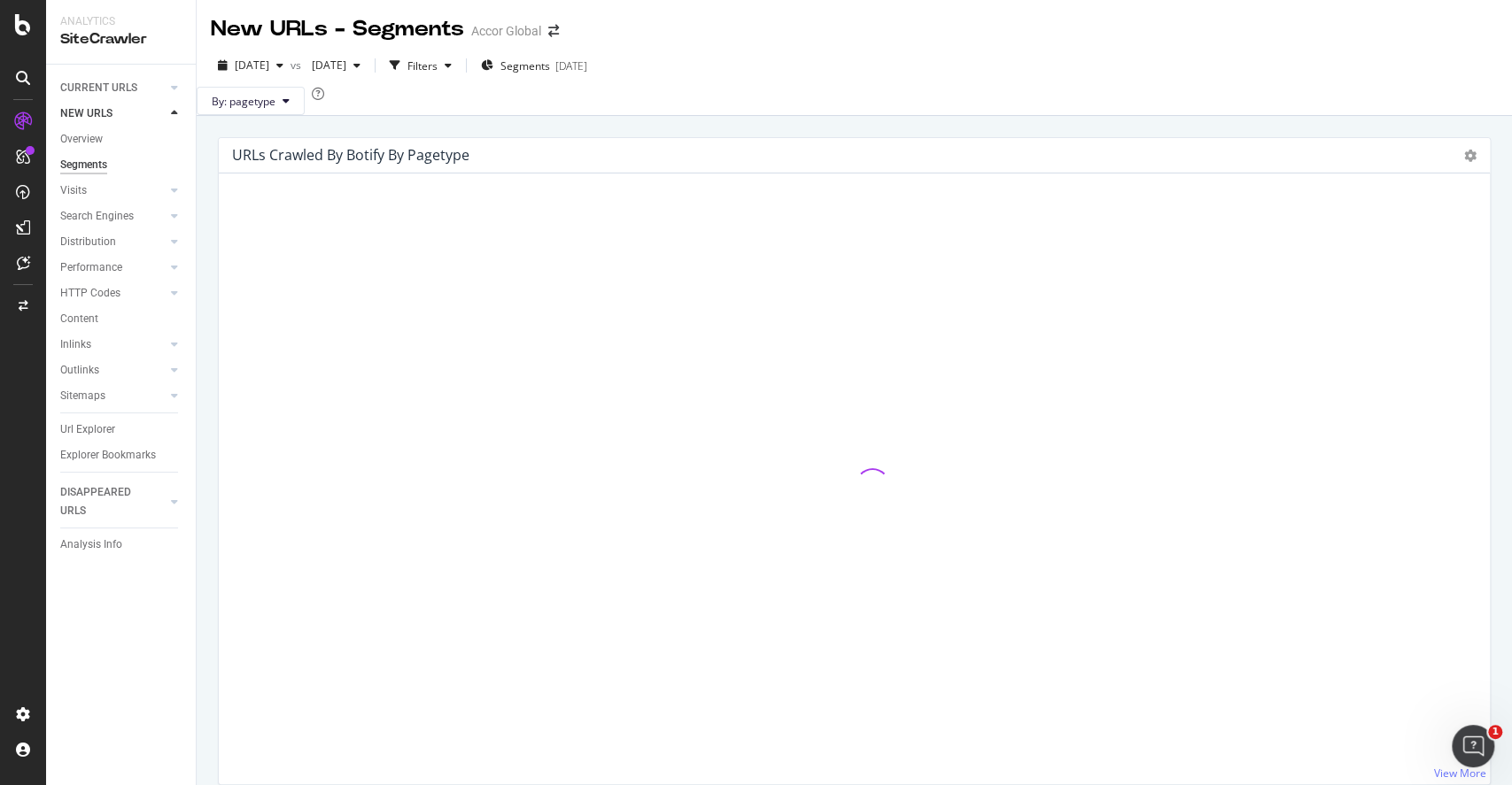
click at [1240, 54] on div "[DATE] vs [DATE] Filters Segments [DATE]" at bounding box center [854, 68] width 1315 height 36
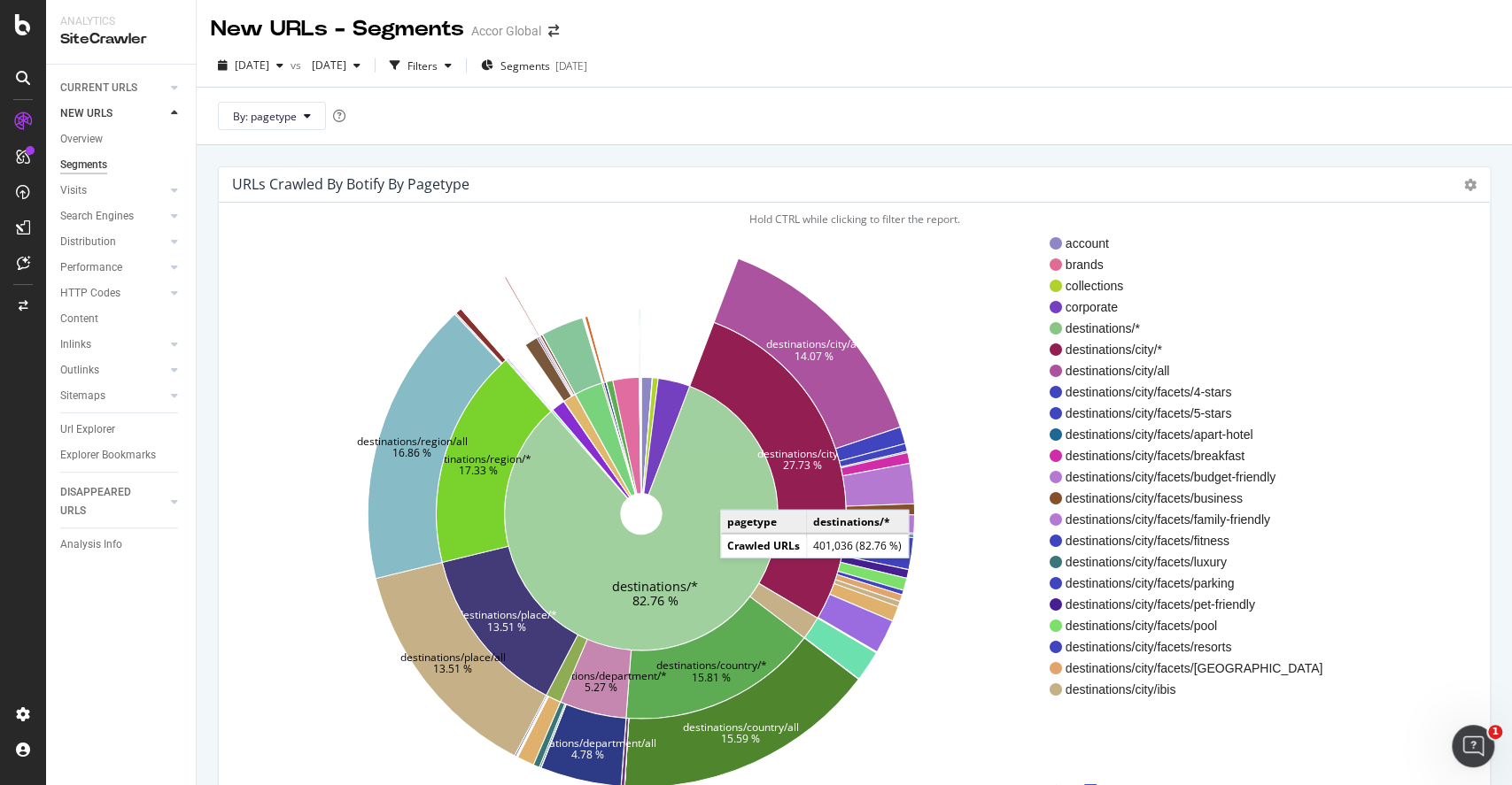
click at [738, 492] on icon at bounding box center [642, 518] width 274 height 264
